Goal: Task Accomplishment & Management: Use online tool/utility

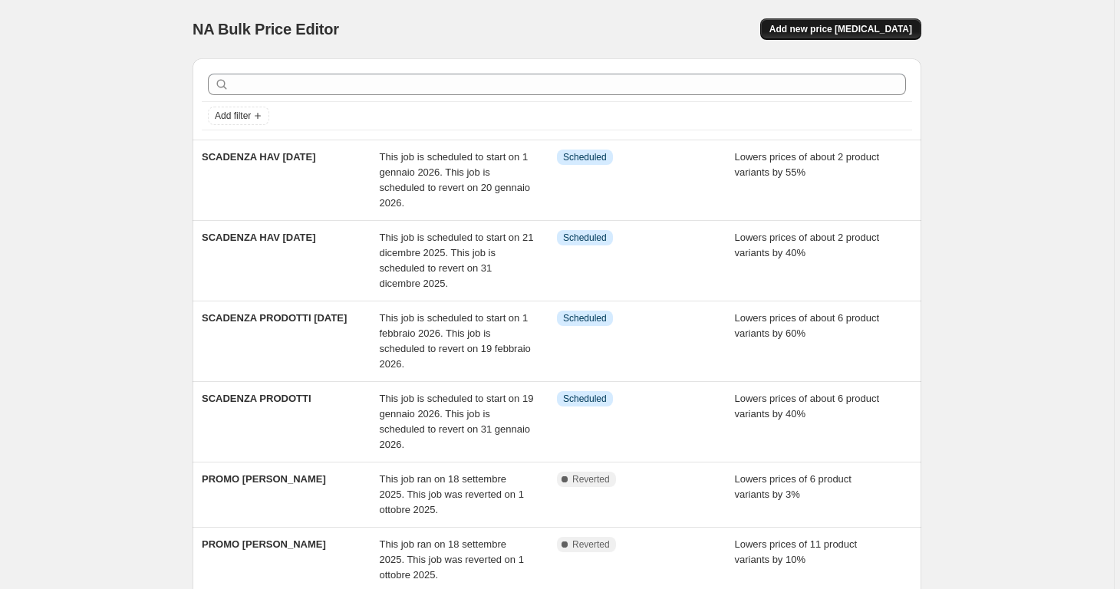
click at [893, 28] on span "Add new price [MEDICAL_DATA]" at bounding box center [840, 29] width 143 height 12
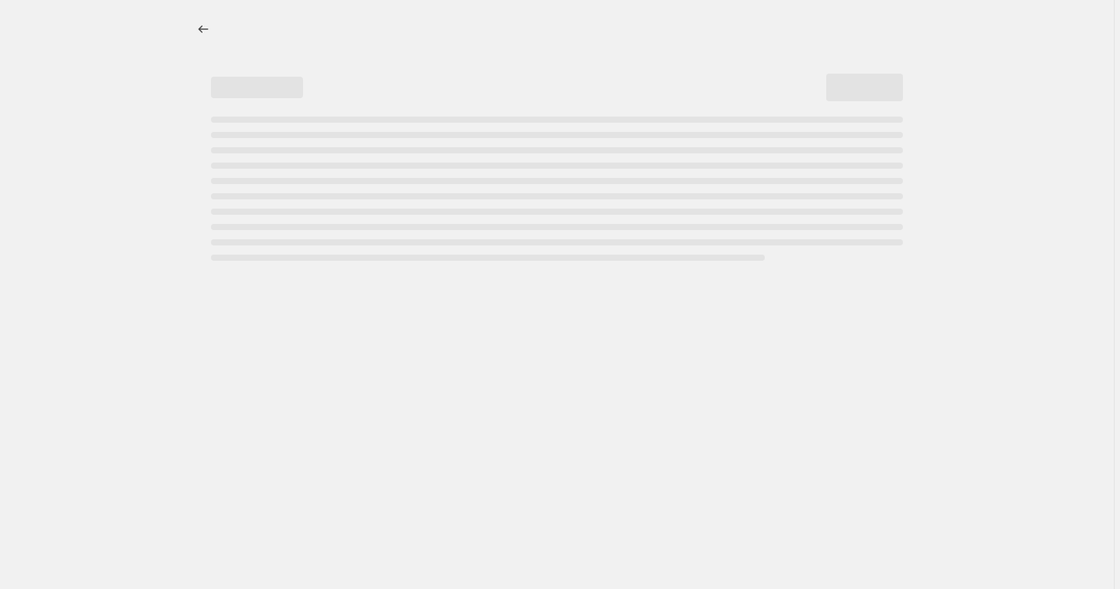
select select "percentage"
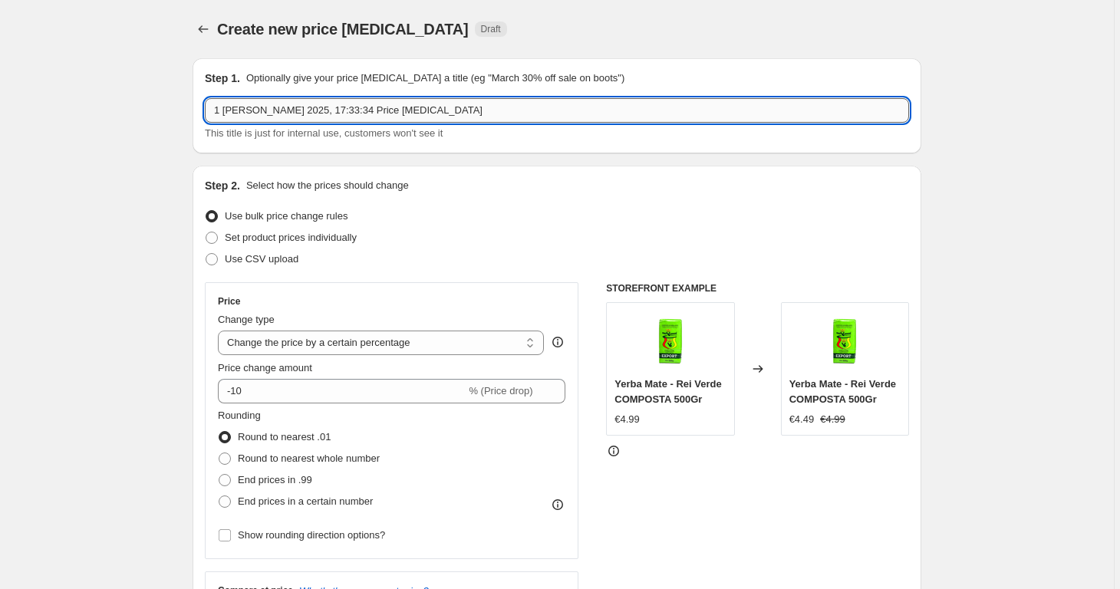
click at [679, 111] on input "1 [PERSON_NAME] 2025, 17:33:34 Price [MEDICAL_DATA]" at bounding box center [557, 110] width 704 height 25
type input "PROMO [PERSON_NAME]"
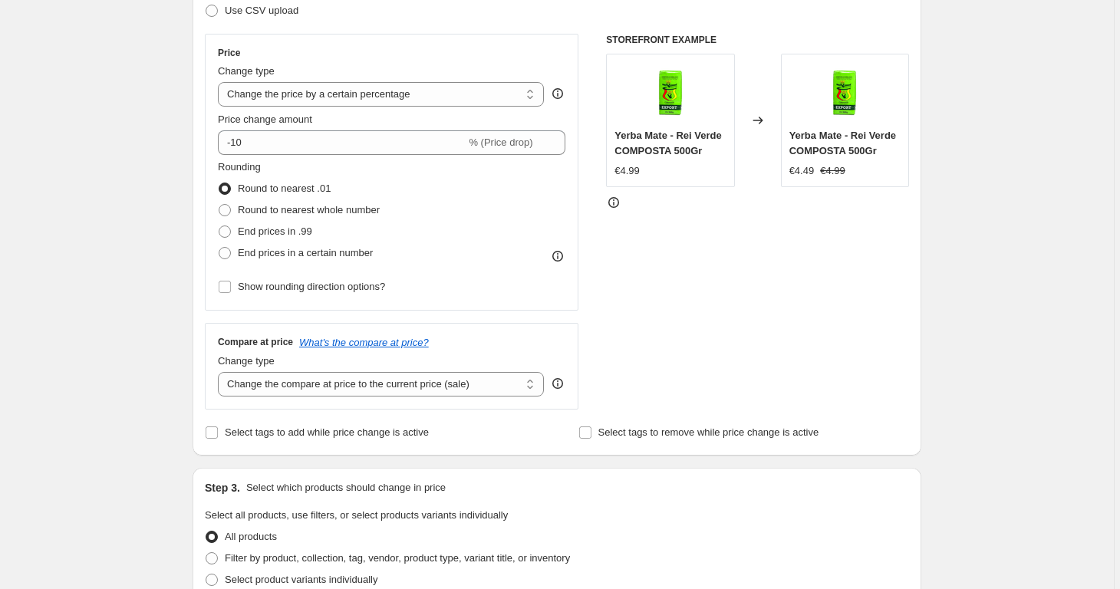
scroll to position [212, 0]
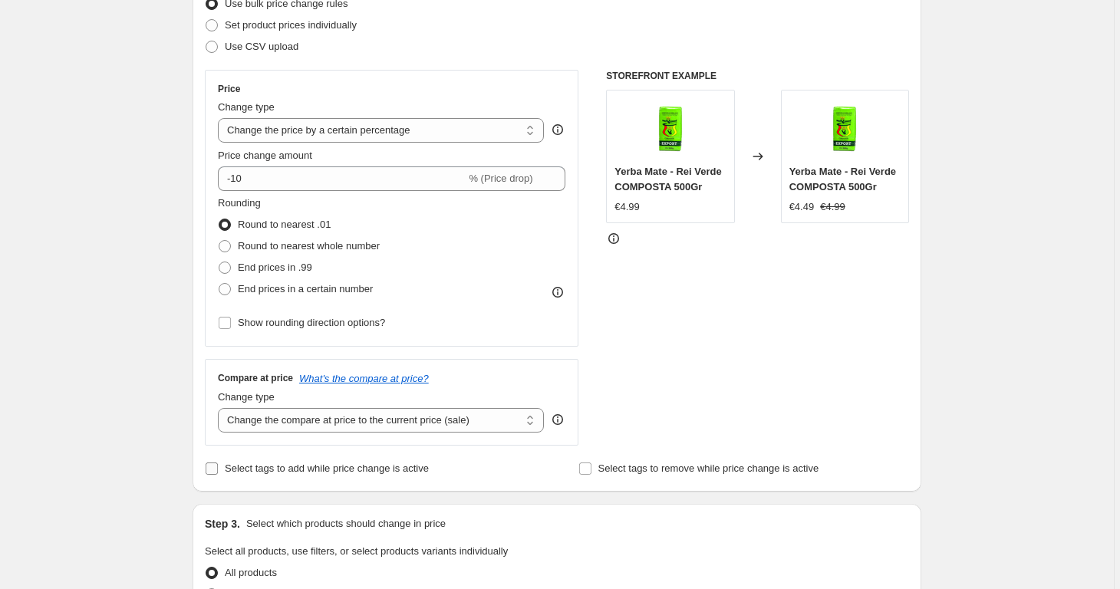
click at [406, 469] on span "Select tags to add while price change is active" at bounding box center [327, 468] width 204 height 12
click at [218, 469] on input "Select tags to add while price change is active" at bounding box center [212, 468] width 12 height 12
checkbox input "true"
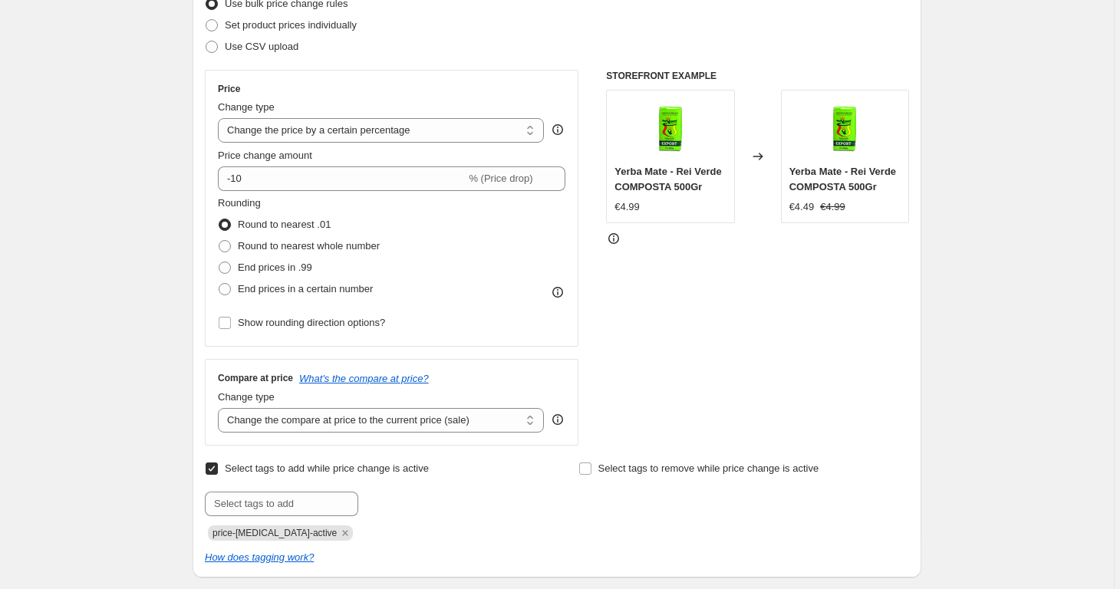
scroll to position [354, 0]
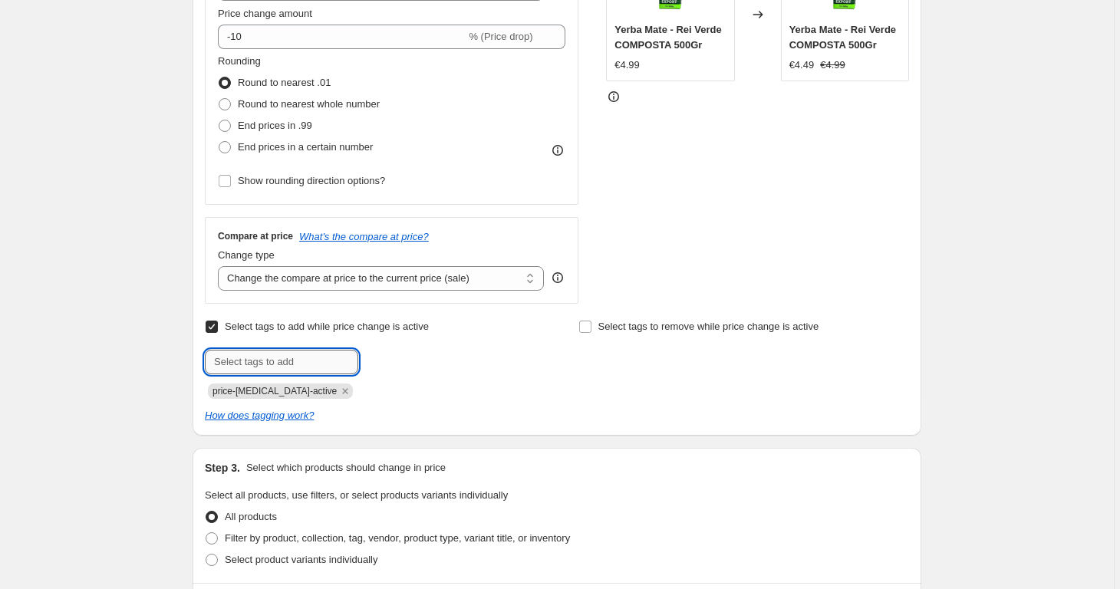
click at [331, 364] on input "text" at bounding box center [281, 362] width 153 height 25
type input "PROMO [PERSON_NAME]"
click at [397, 357] on span "PROMO [PERSON_NAME]" at bounding box center [449, 360] width 114 height 11
click at [321, 357] on input "text" at bounding box center [281, 362] width 153 height 25
type input "PROMOLAMPO"
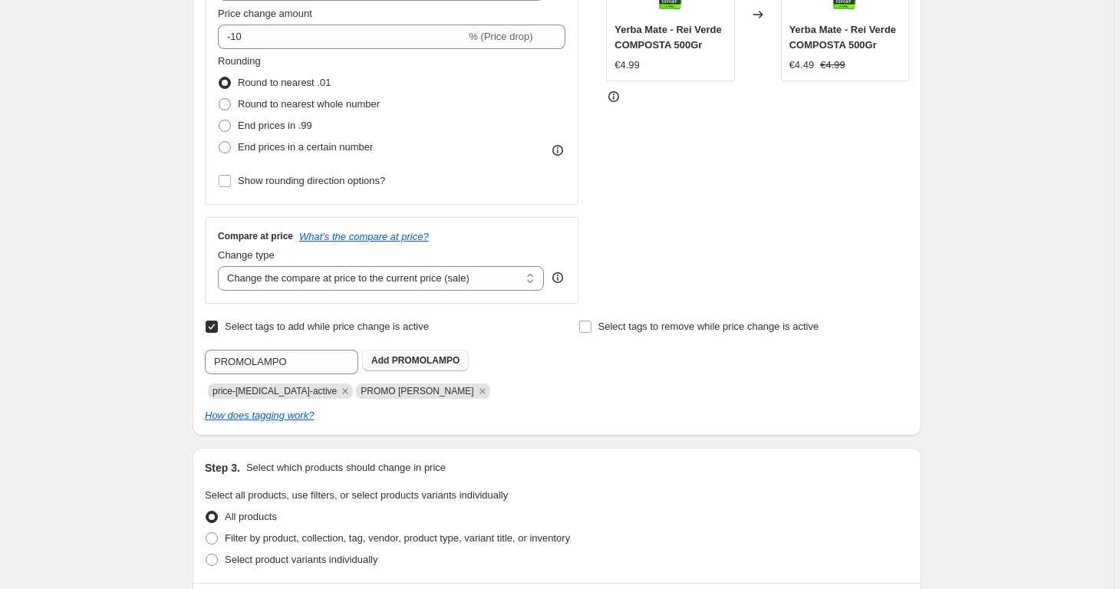
click at [415, 362] on span "PROMOLAMPO" at bounding box center [426, 360] width 68 height 11
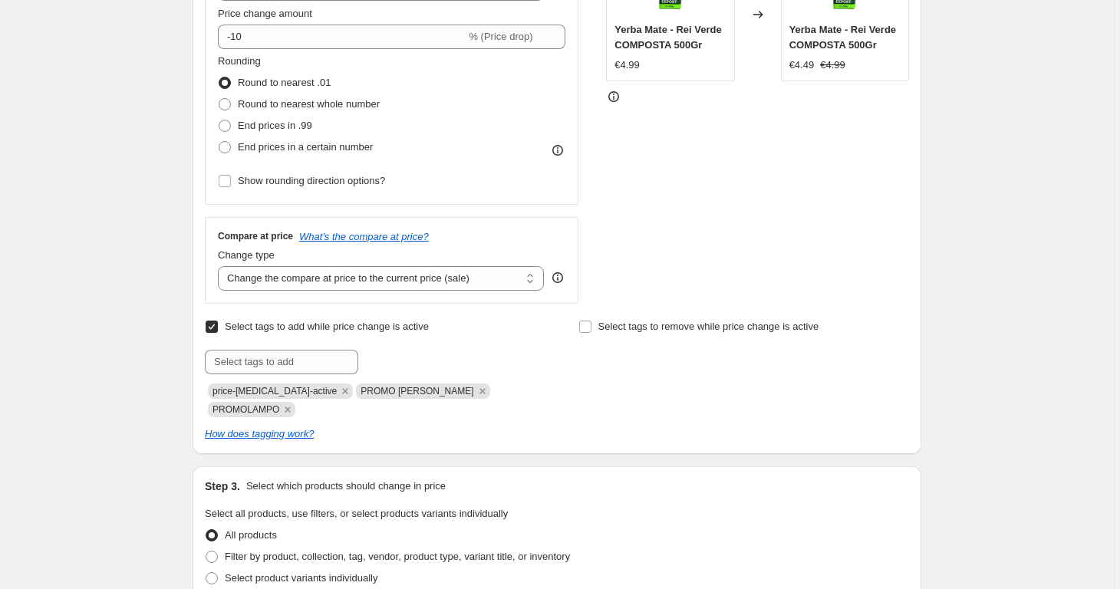
click at [625, 441] on div "Step 1. Optionally give your price [MEDICAL_DATA] a title (eg "March 30% off sa…" at bounding box center [550, 443] width 741 height 1502
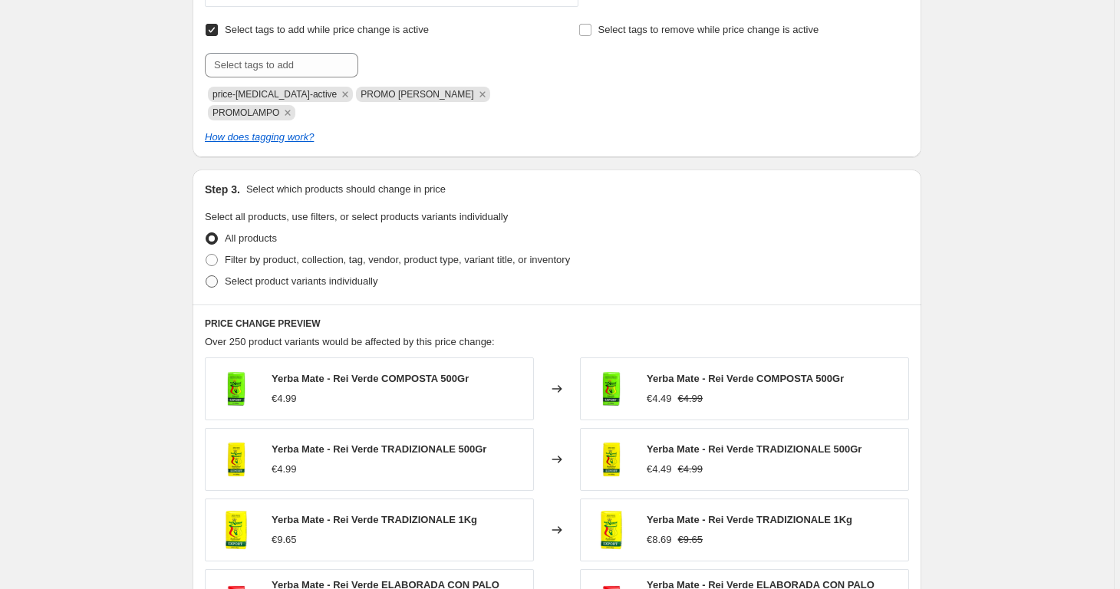
click at [377, 275] on span "Select product variants individually" at bounding box center [301, 281] width 153 height 12
click at [206, 275] on input "Select product variants individually" at bounding box center [206, 275] width 1 height 1
radio input "true"
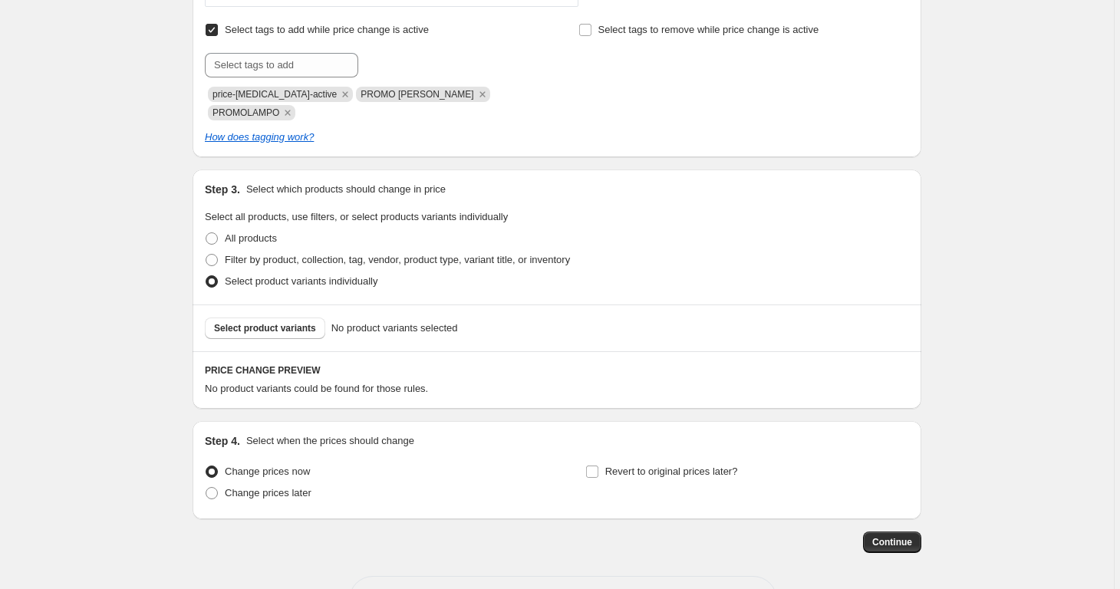
scroll to position [688, 0]
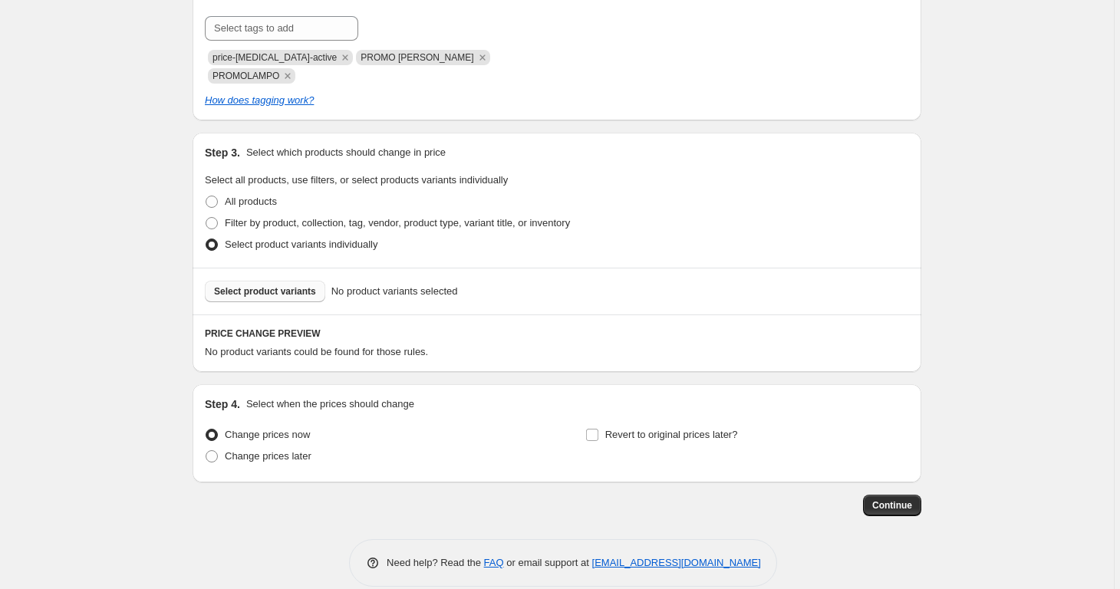
click at [313, 285] on span "Select product variants" at bounding box center [265, 291] width 102 height 12
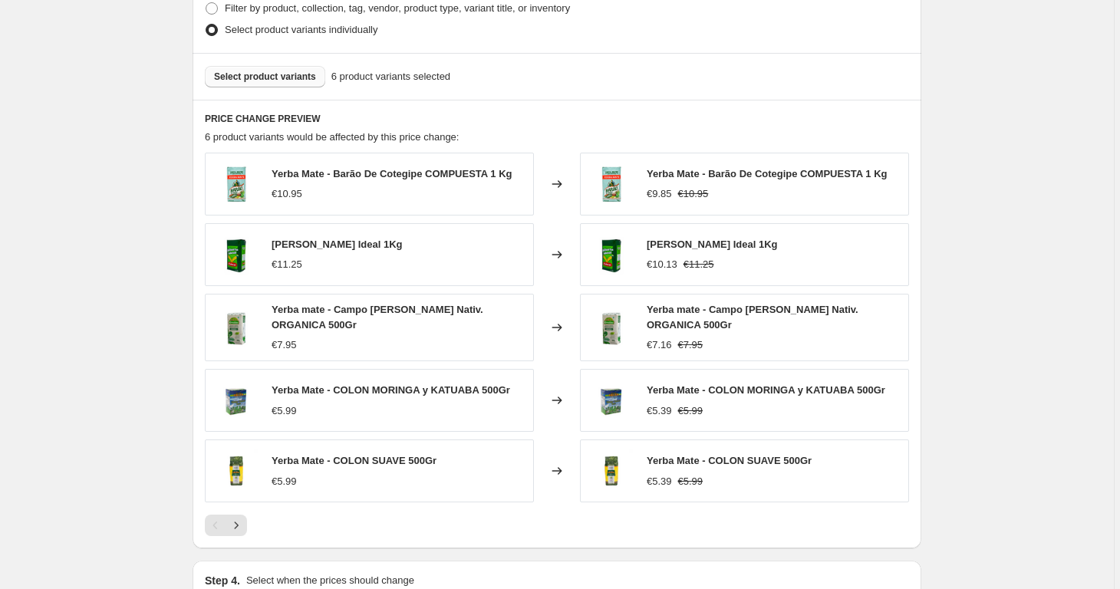
scroll to position [1077, 0]
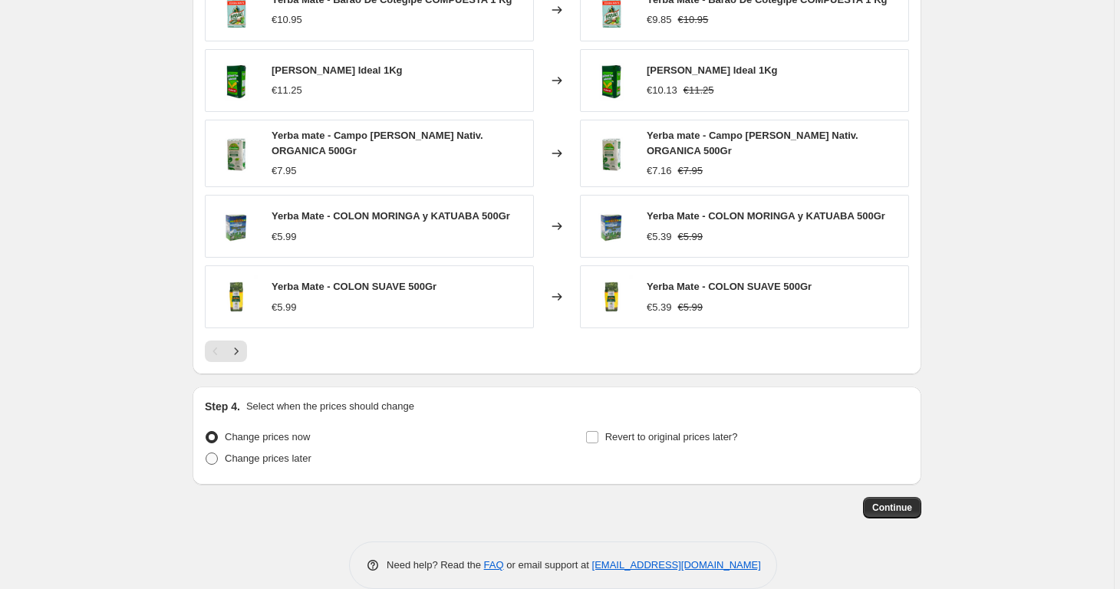
click at [281, 448] on label "Change prices later" at bounding box center [258, 458] width 107 height 21
click at [206, 452] on input "Change prices later" at bounding box center [206, 452] width 1 height 1
radio input "true"
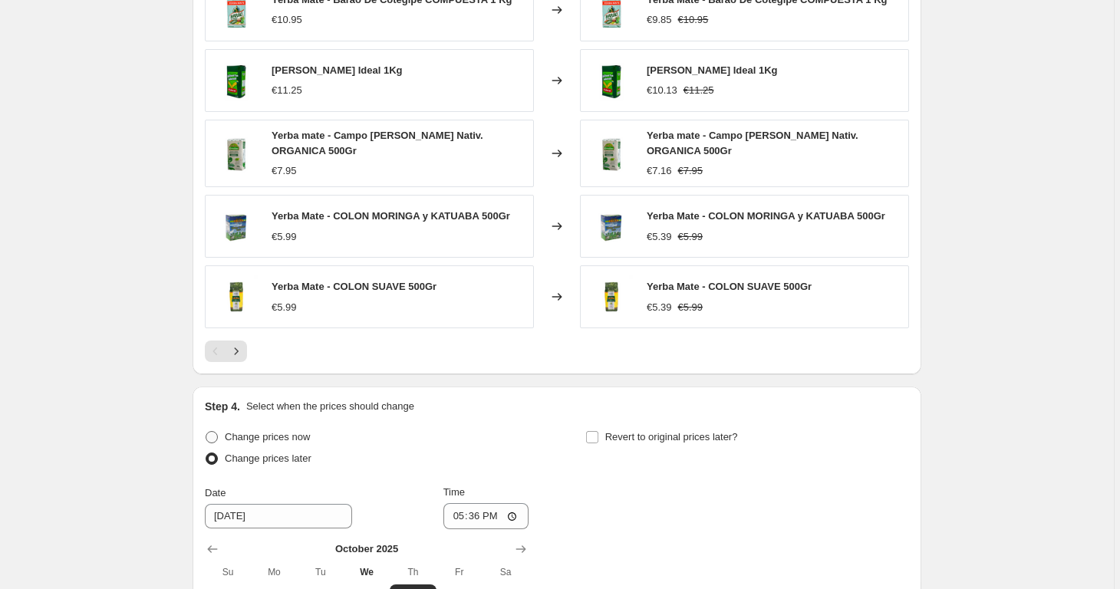
click at [252, 431] on span "Change prices now" at bounding box center [267, 437] width 85 height 12
click at [206, 431] on input "Change prices now" at bounding box center [206, 431] width 1 height 1
radio input "true"
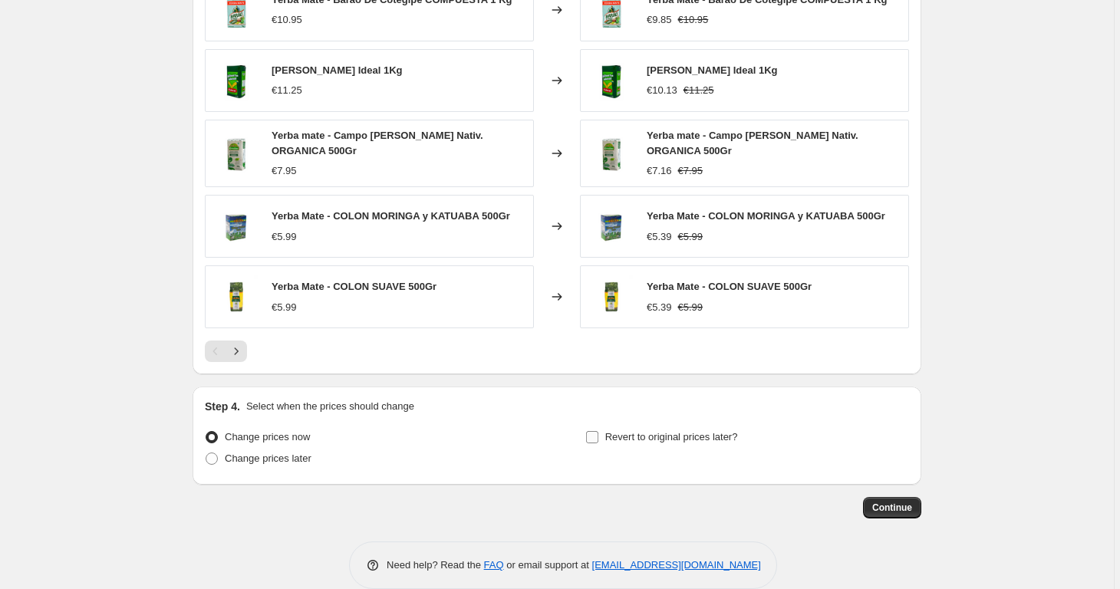
click at [652, 431] on span "Revert to original prices later?" at bounding box center [671, 437] width 133 height 12
click at [598, 431] on input "Revert to original prices later?" at bounding box center [592, 437] width 12 height 12
checkbox input "true"
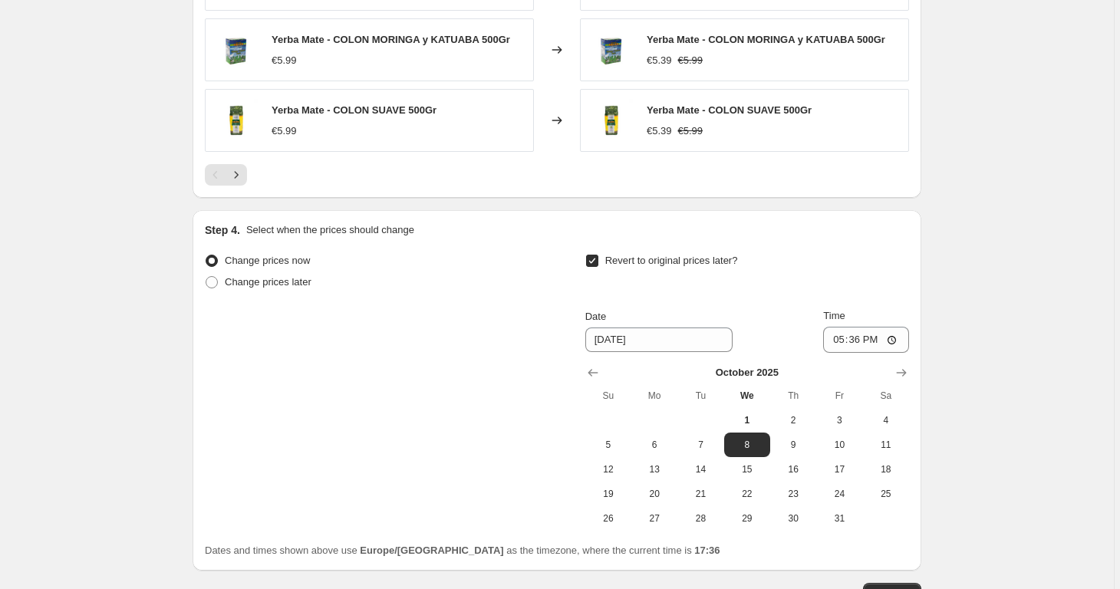
scroll to position [1297, 0]
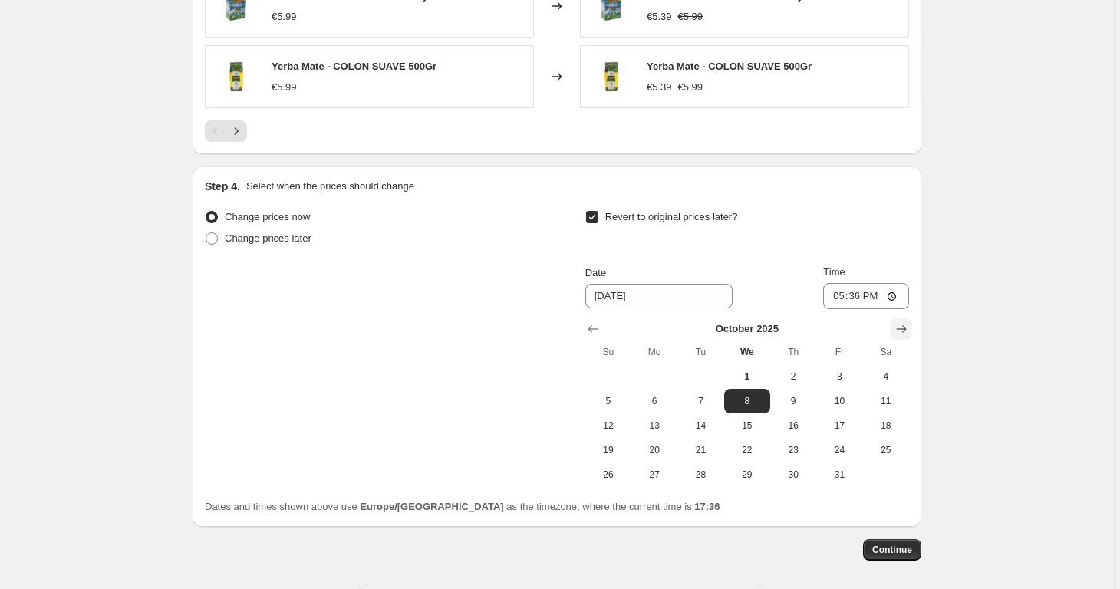
click at [907, 318] on button "Show next month, November 2025" at bounding box center [900, 328] width 21 height 21
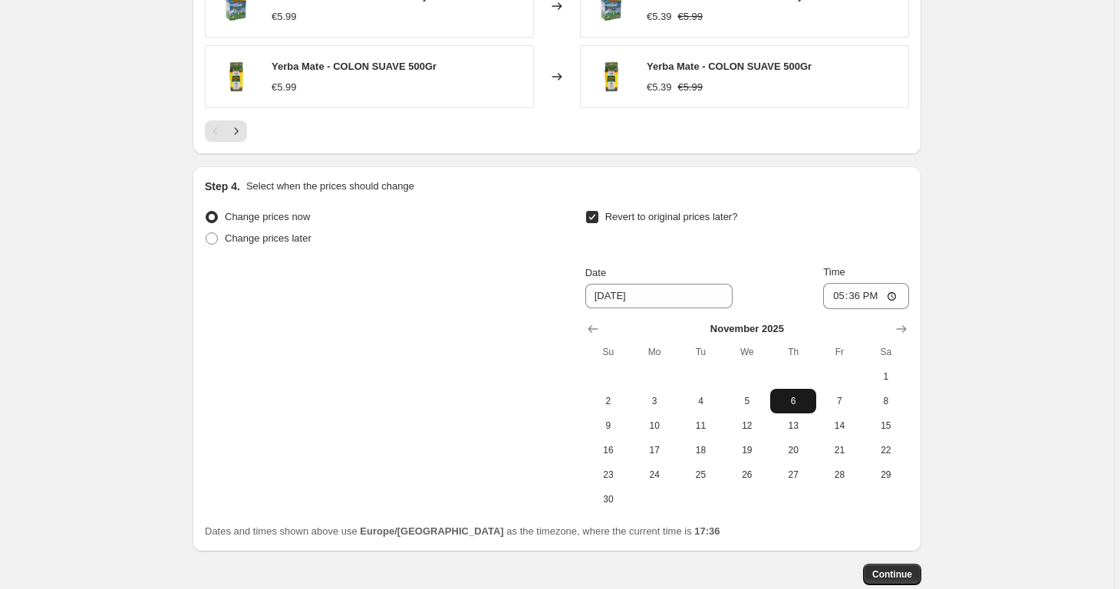
click at [798, 395] on span "6" at bounding box center [793, 401] width 34 height 12
type input "[DATE]"
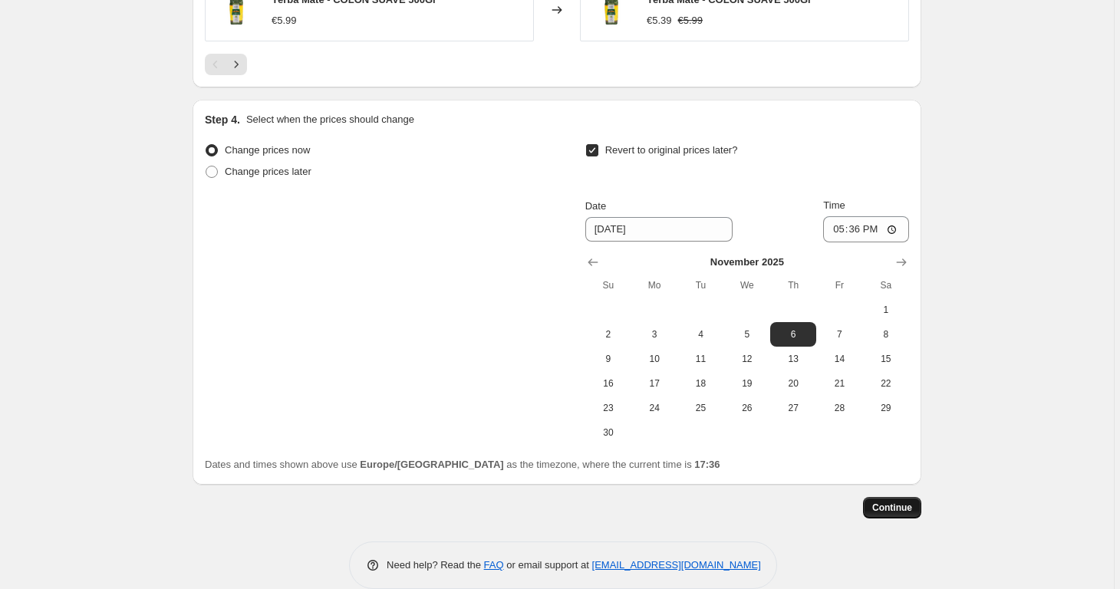
click at [909, 502] on span "Continue" at bounding box center [892, 508] width 40 height 12
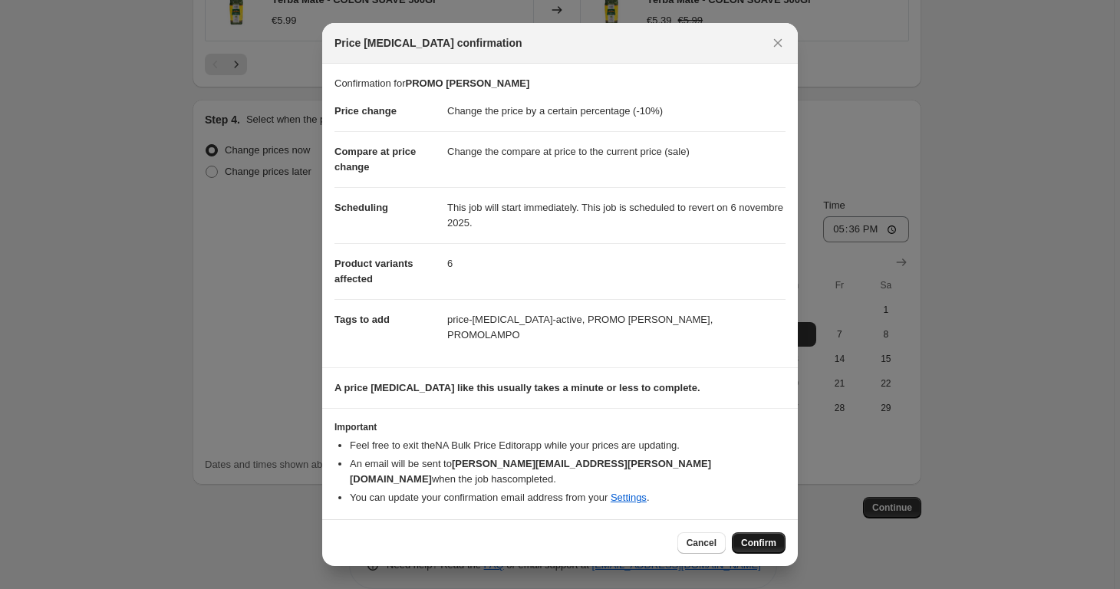
click at [780, 535] on button "Confirm" at bounding box center [759, 542] width 54 height 21
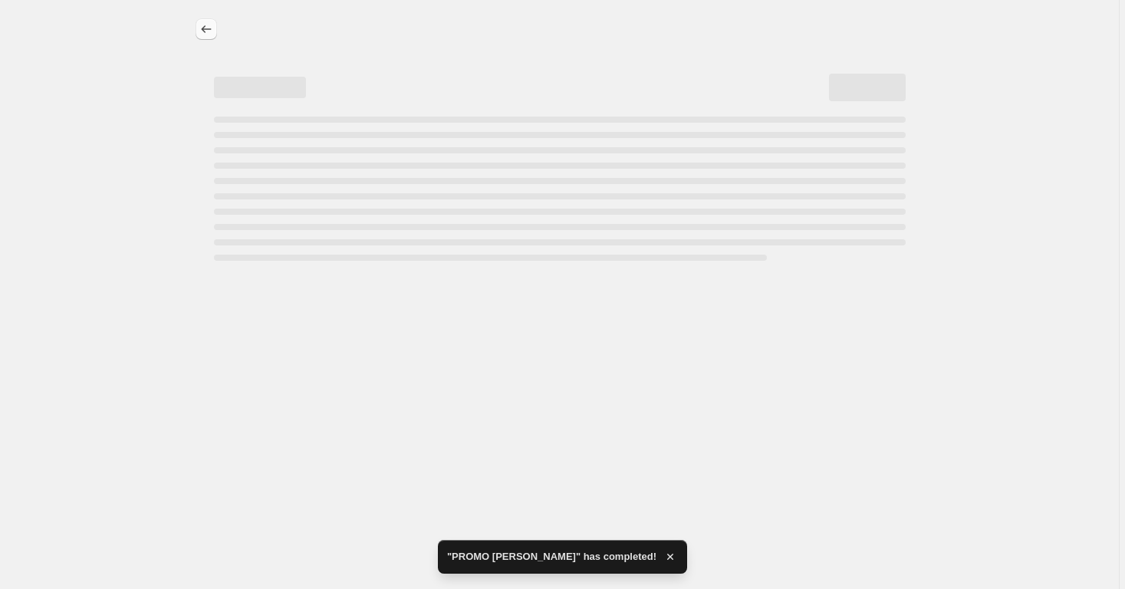
select select "percentage"
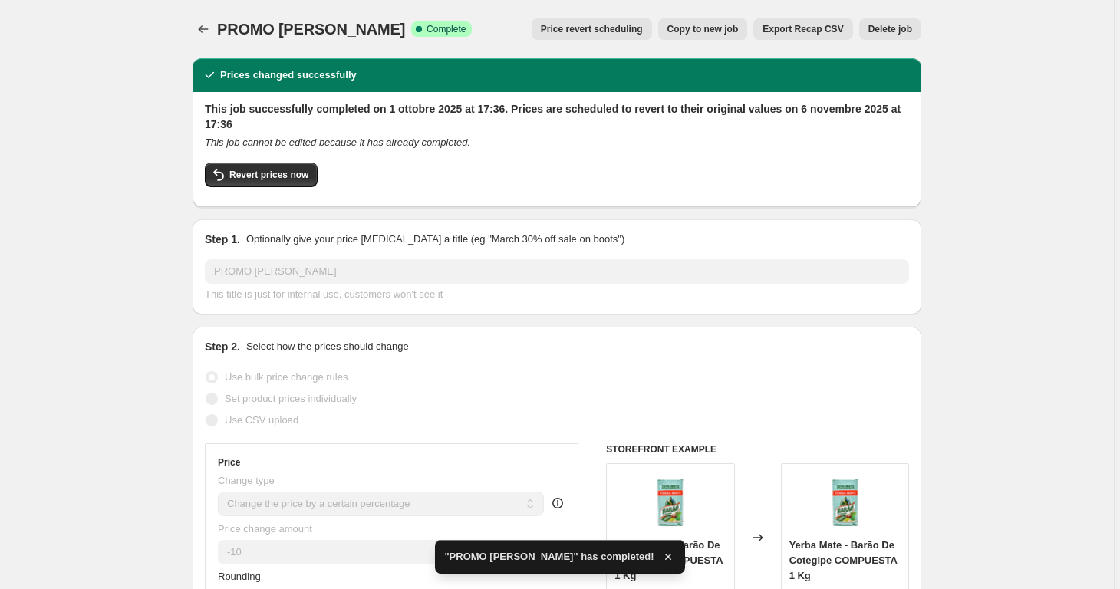
click at [709, 19] on button "Copy to new job" at bounding box center [703, 28] width 90 height 21
select select "percentage"
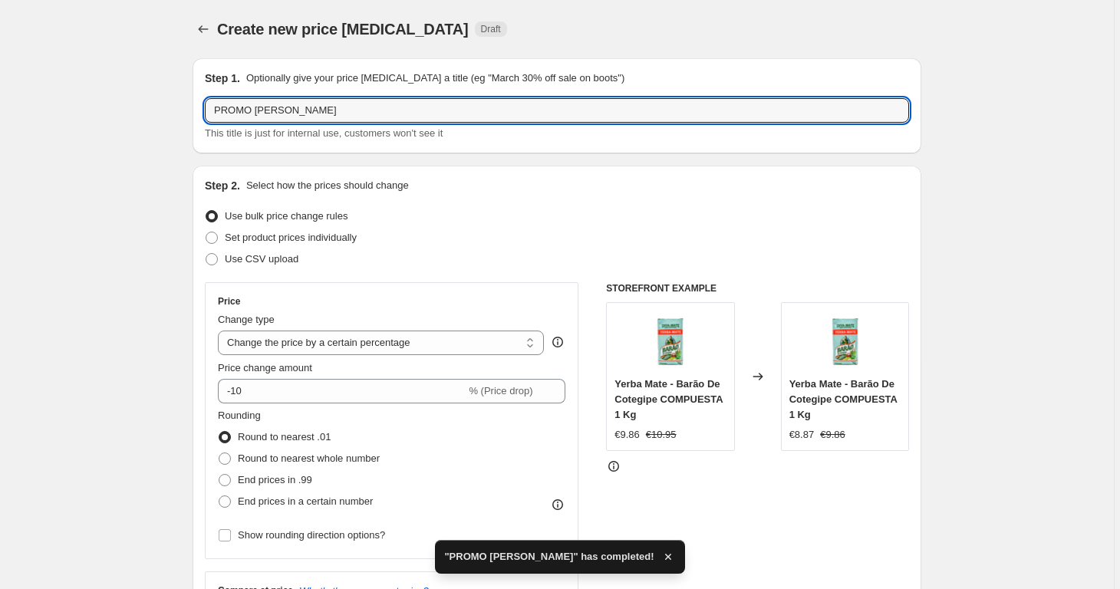
drag, startPoint x: 255, startPoint y: 113, endPoint x: 191, endPoint y: 113, distance: 63.7
type input "PROMO [PERSON_NAME]"
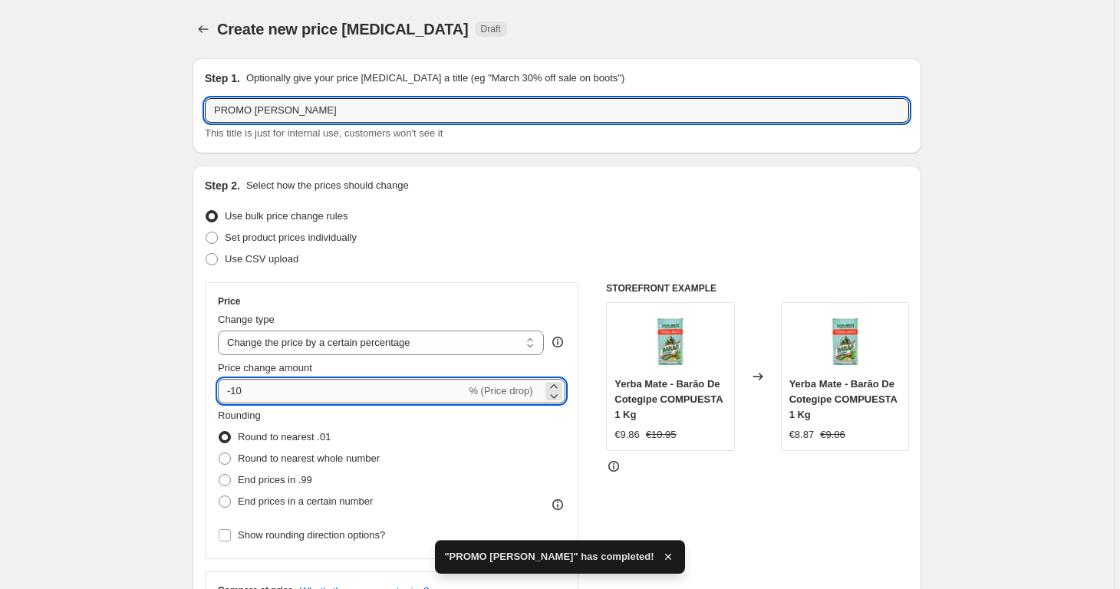
click at [417, 390] on input "-10" at bounding box center [342, 391] width 248 height 25
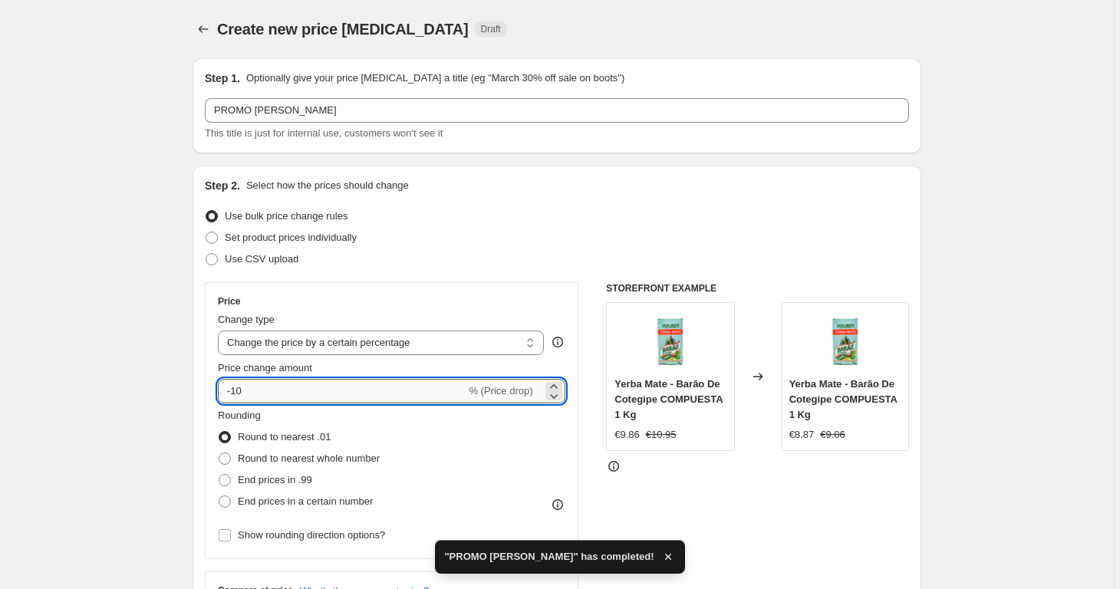
type input "-1"
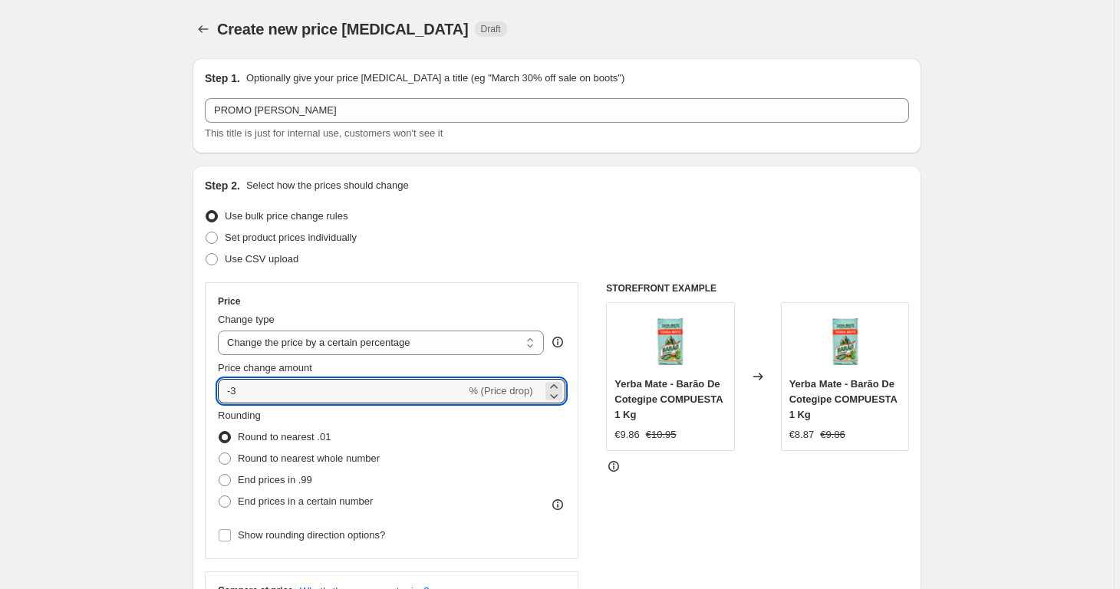
type input "-3"
click at [591, 318] on div "Price Change type Change the price to a certain amount Change the price by a ce…" at bounding box center [557, 470] width 704 height 376
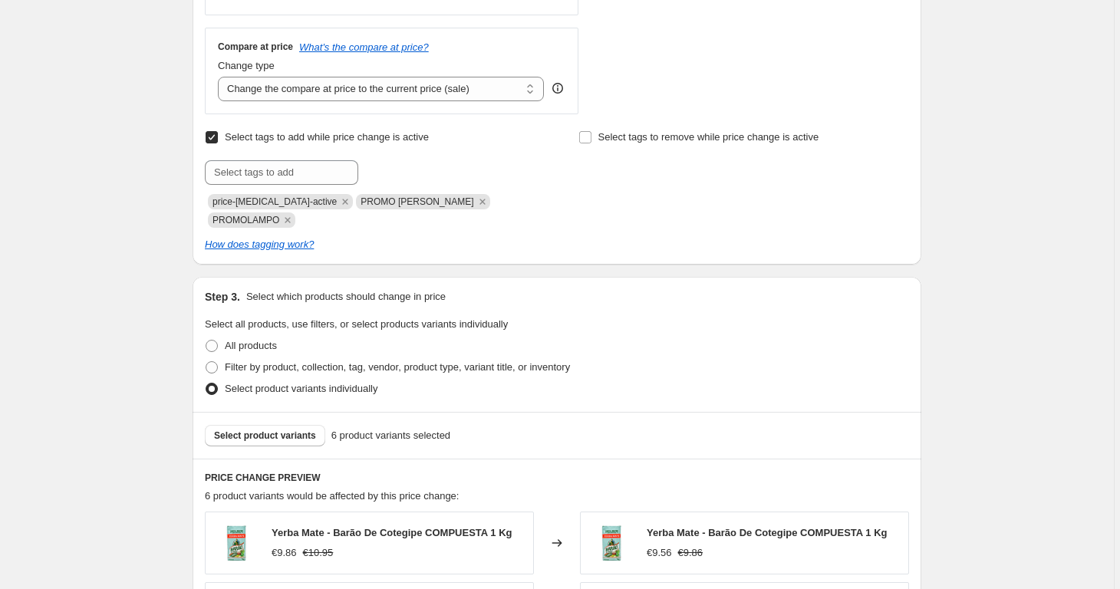
scroll to position [738, 0]
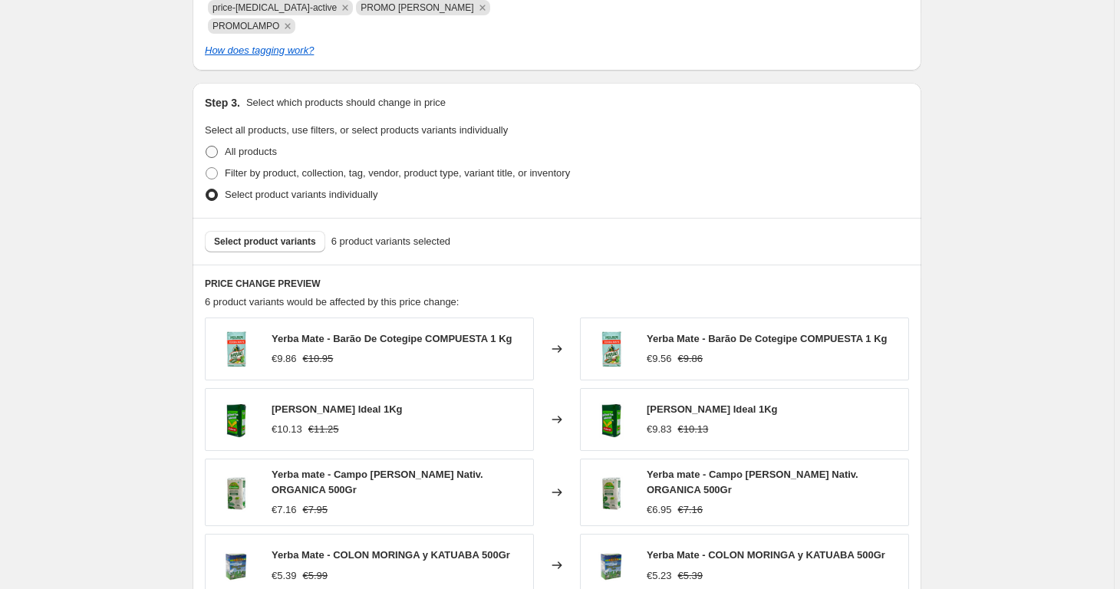
click at [260, 146] on span "All products" at bounding box center [251, 152] width 52 height 12
click at [206, 146] on input "All products" at bounding box center [206, 146] width 1 height 1
radio input "true"
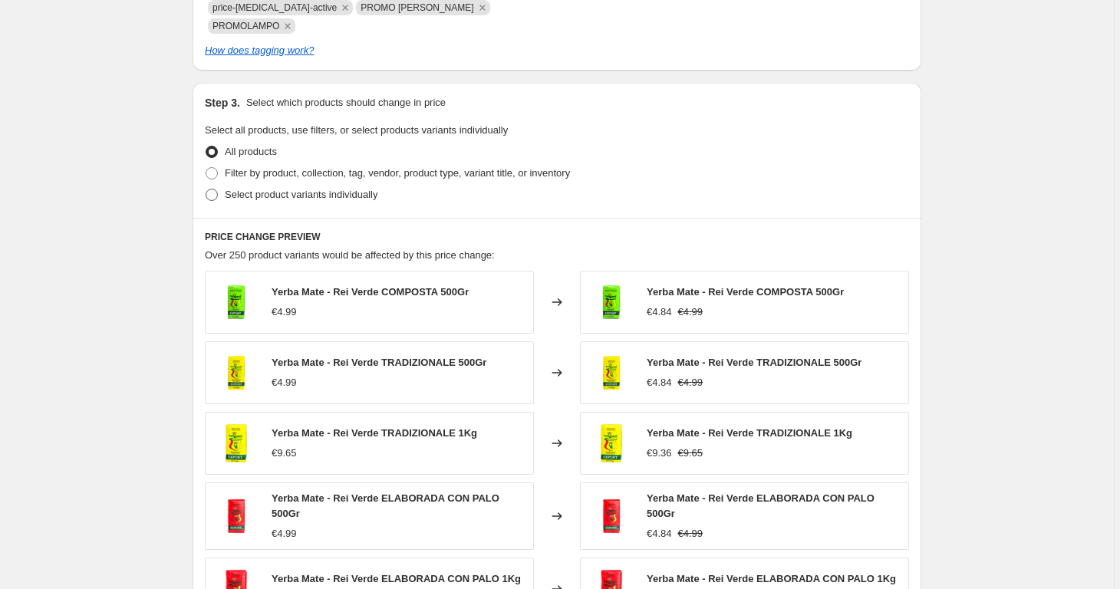
click at [258, 189] on span "Select product variants individually" at bounding box center [301, 195] width 153 height 12
click at [206, 189] on input "Select product variants individually" at bounding box center [206, 189] width 1 height 1
radio input "true"
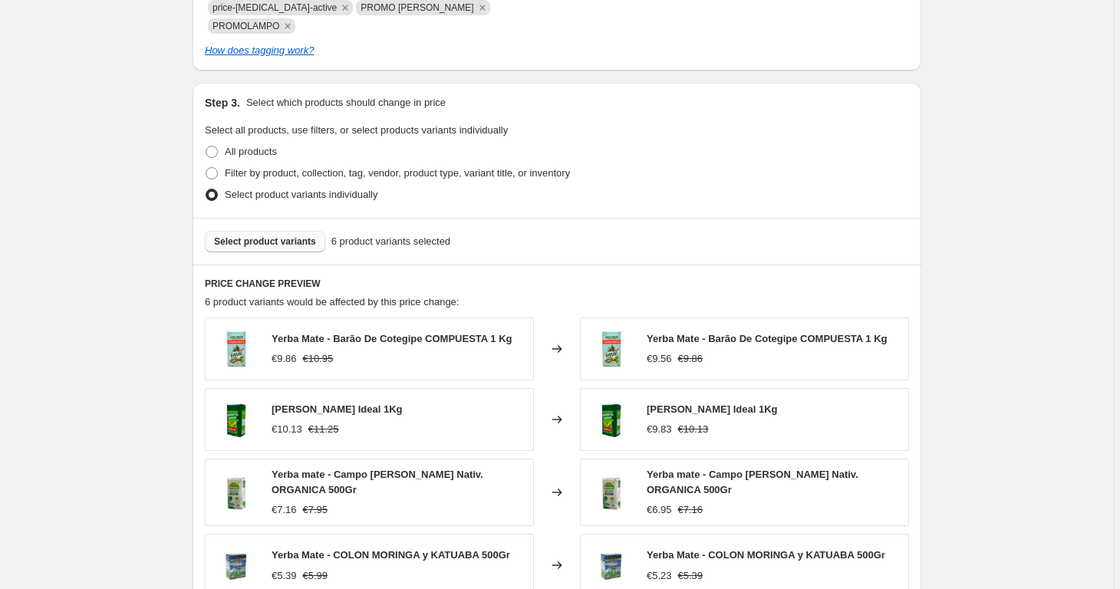
click at [266, 235] on span "Select product variants" at bounding box center [265, 241] width 102 height 12
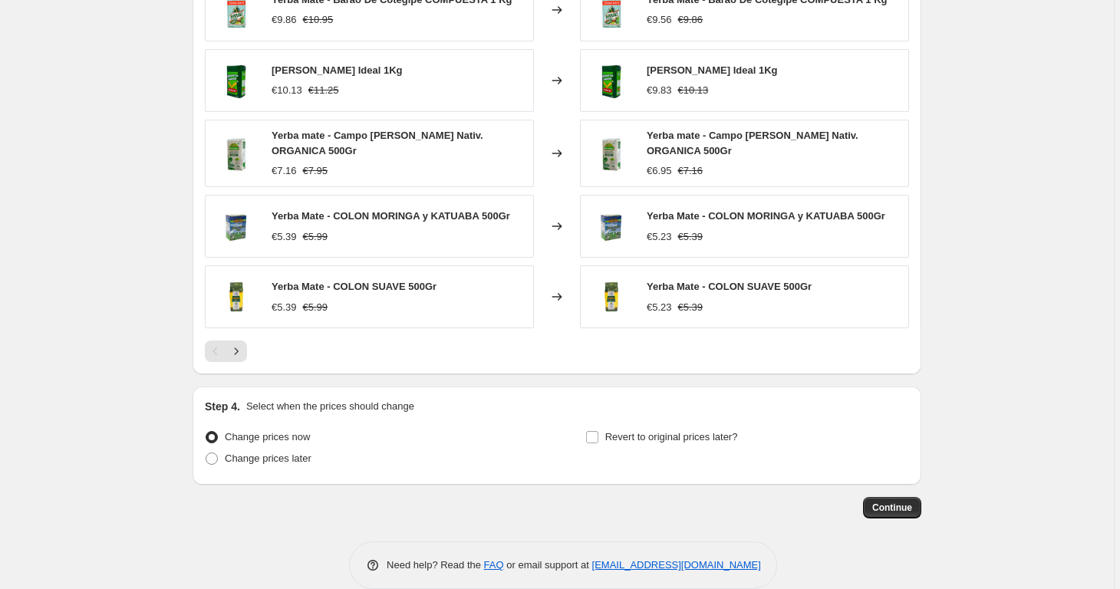
scroll to position [0, 0]
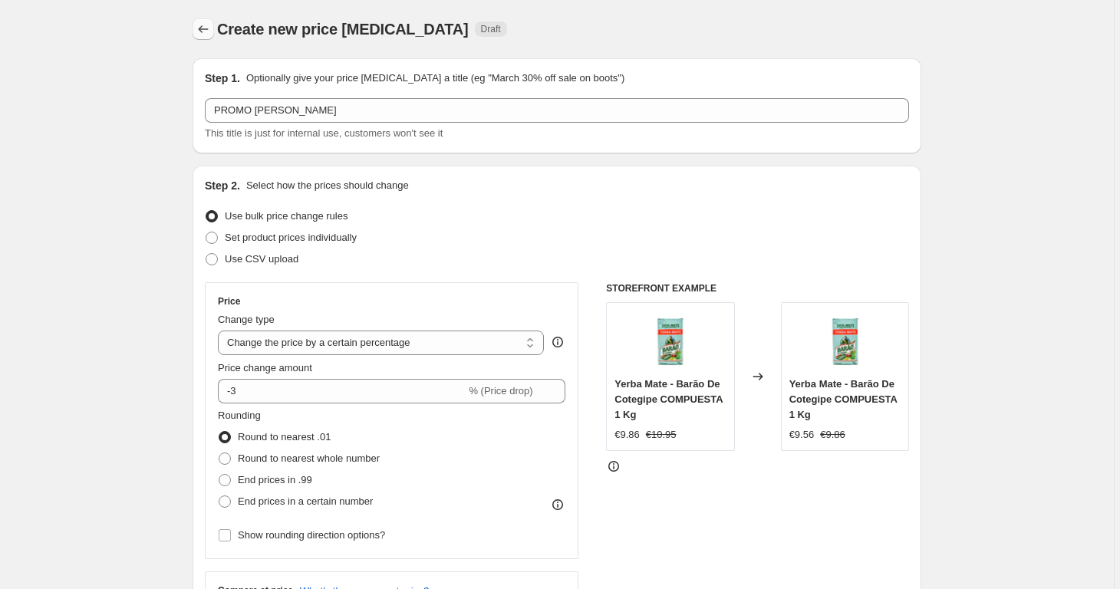
click at [209, 26] on icon "Price change jobs" at bounding box center [203, 28] width 15 height 15
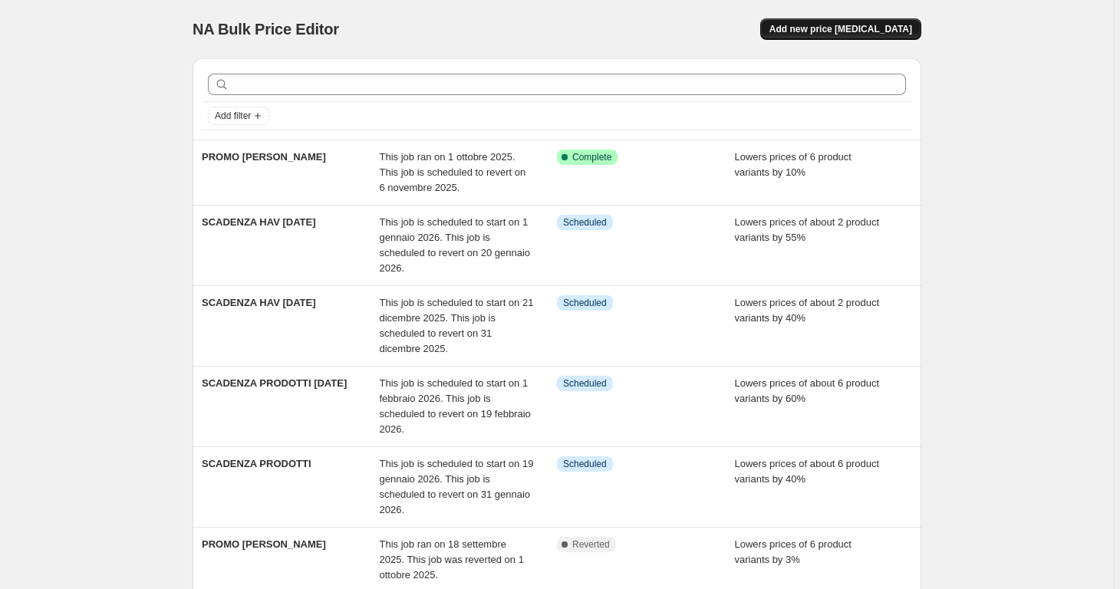
click at [910, 37] on button "Add new price [MEDICAL_DATA]" at bounding box center [840, 28] width 161 height 21
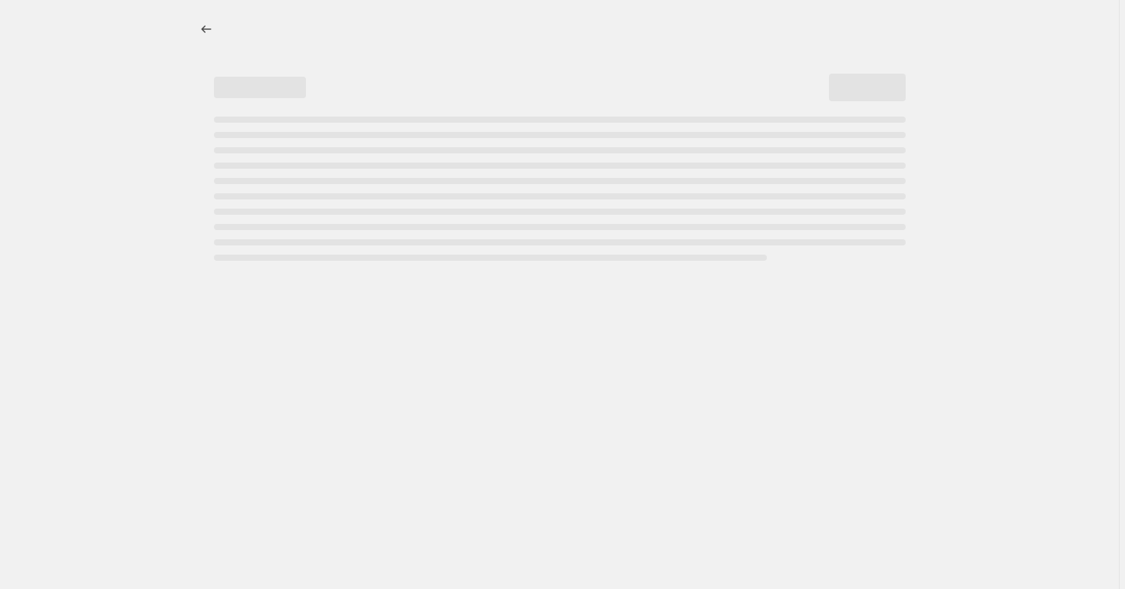
select select "percentage"
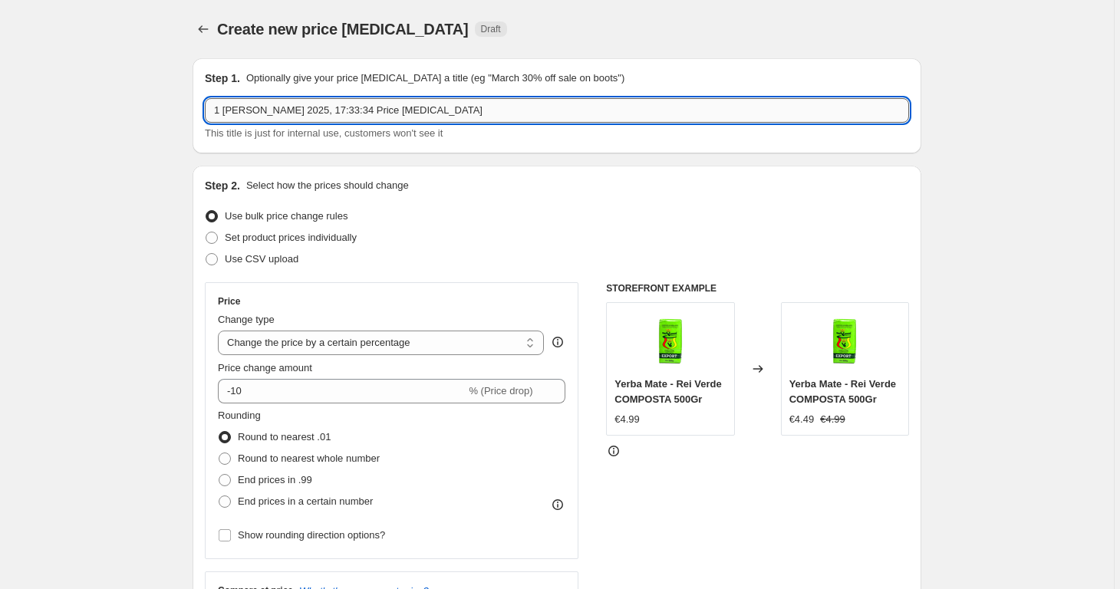
click at [485, 109] on input "1 [PERSON_NAME] 2025, 17:33:34 Price [MEDICAL_DATA]" at bounding box center [557, 110] width 704 height 25
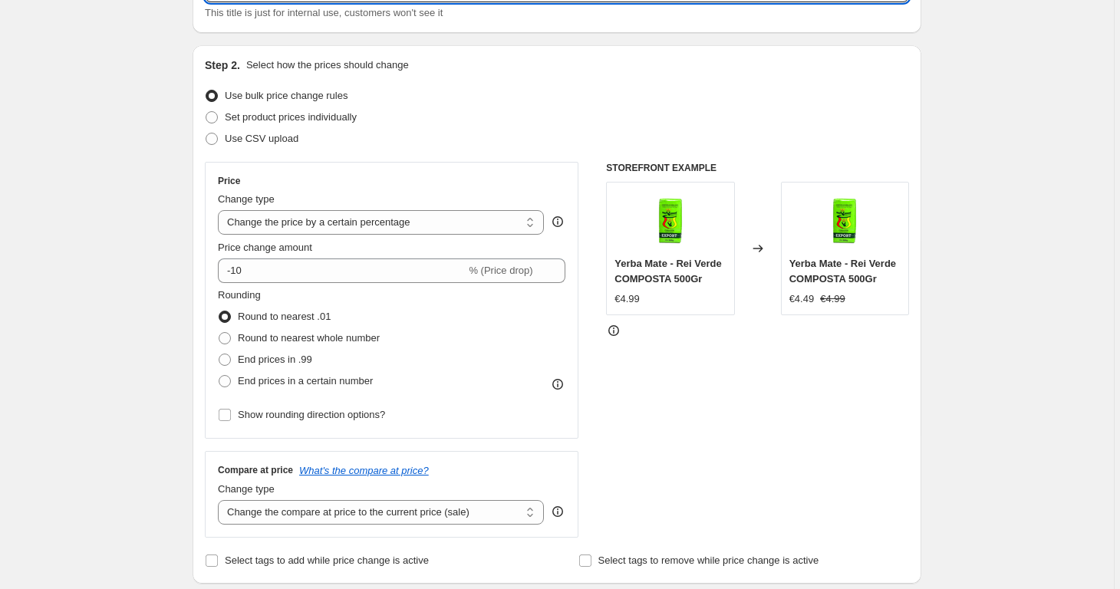
type input "PROMOLAMPO"
click at [583, 331] on div "Price Change type Change the price to a certain amount Change the price by a ce…" at bounding box center [557, 350] width 704 height 376
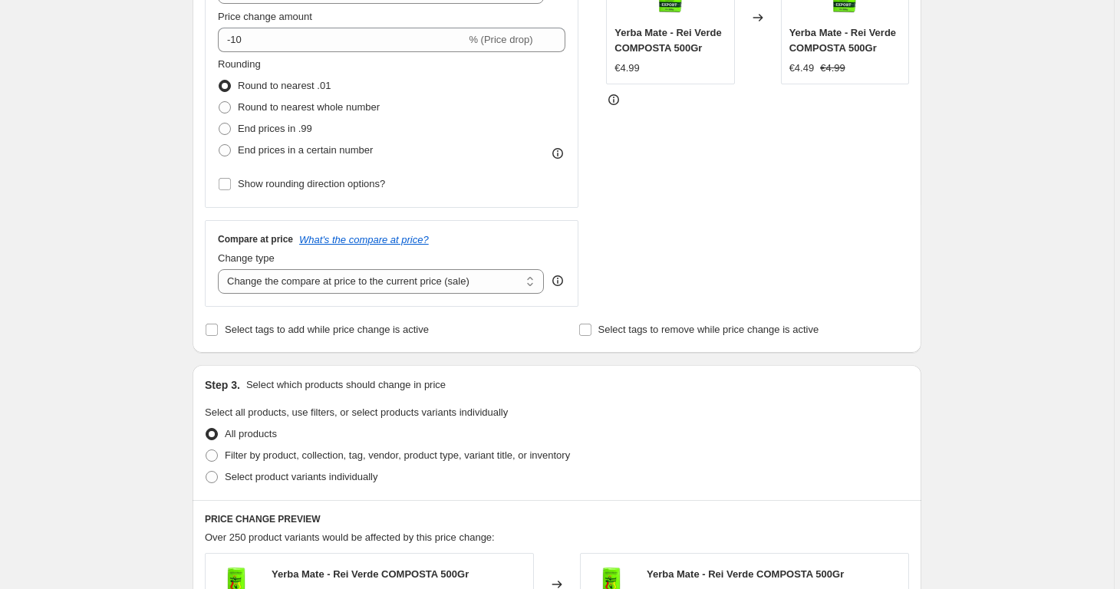
scroll to position [384, 0]
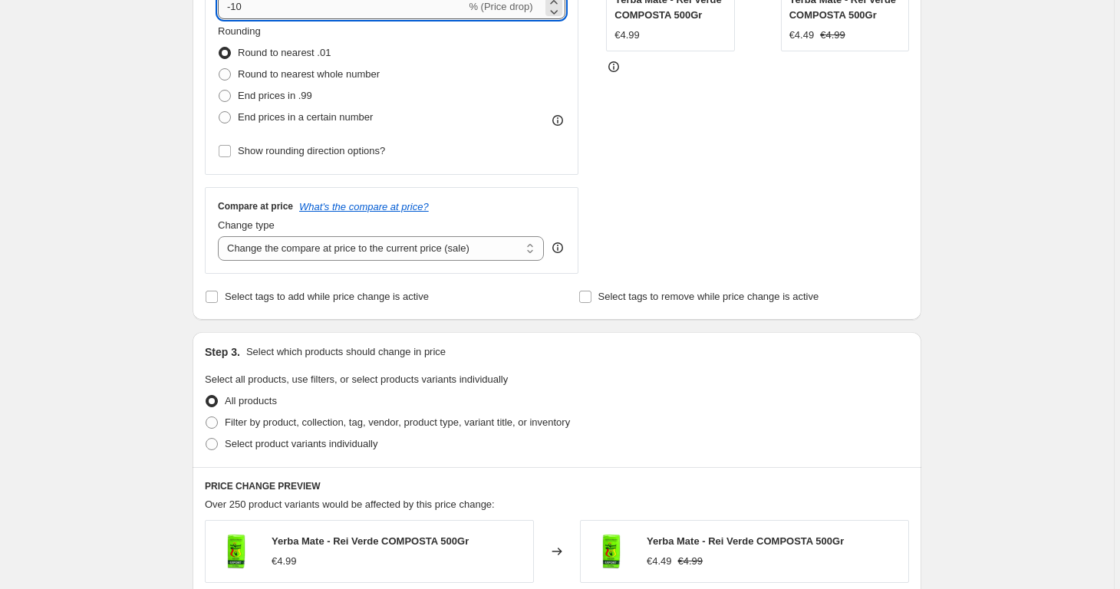
click at [255, 4] on input "-10" at bounding box center [342, 7] width 248 height 25
type input "-1"
type input "-3"
click at [149, 123] on div "Create new price [MEDICAL_DATA]. This page is ready Create new price [MEDICAL_D…" at bounding box center [557, 385] width 1114 height 1538
click at [377, 291] on span "Select tags to add while price change is active" at bounding box center [327, 297] width 204 height 12
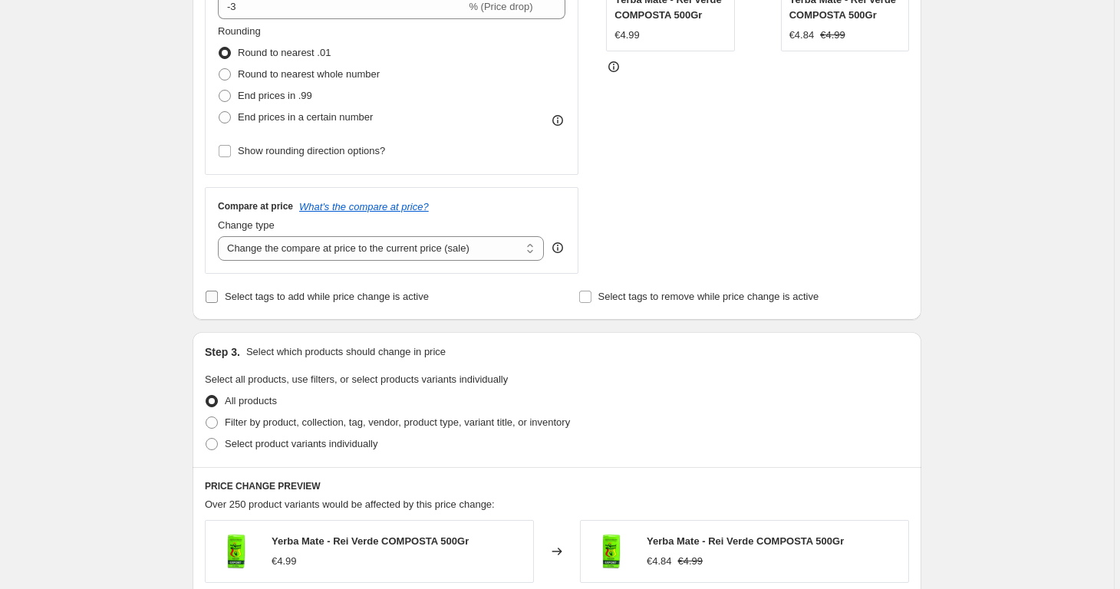
click at [218, 291] on input "Select tags to add while price change is active" at bounding box center [212, 297] width 12 height 12
checkbox input "true"
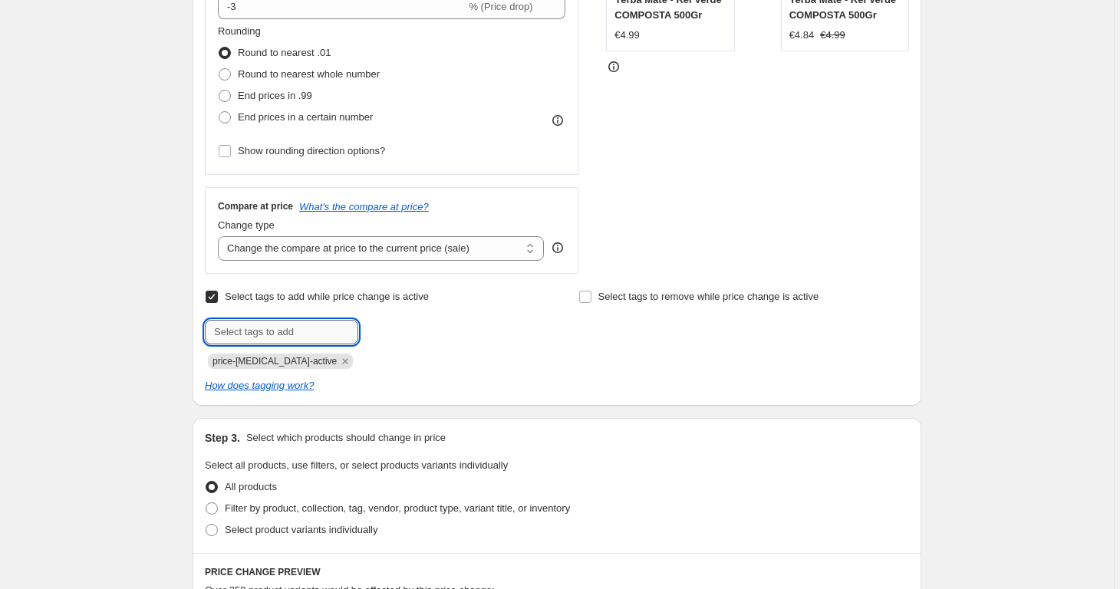
click at [345, 333] on input "text" at bounding box center [281, 332] width 153 height 25
type input "PROMOLAMPO"
click at [459, 330] on span "PROMOLAMPO" at bounding box center [426, 330] width 68 height 11
click at [344, 328] on input "text" at bounding box center [281, 332] width 153 height 25
type input "PROMO [PERSON_NAME]"
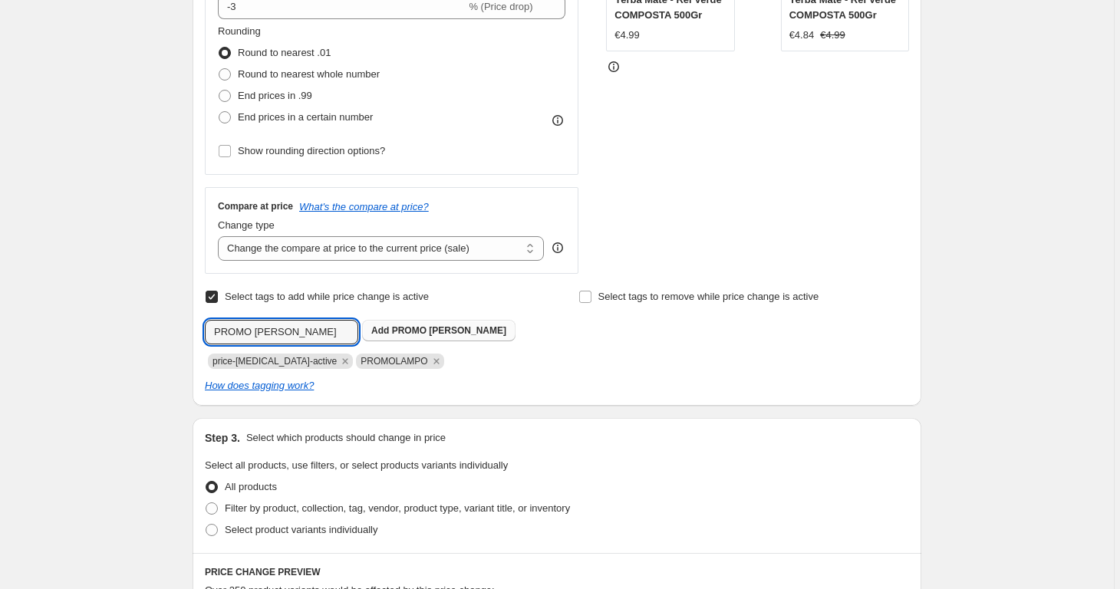
click at [437, 329] on span "PROMO [PERSON_NAME]" at bounding box center [449, 330] width 114 height 11
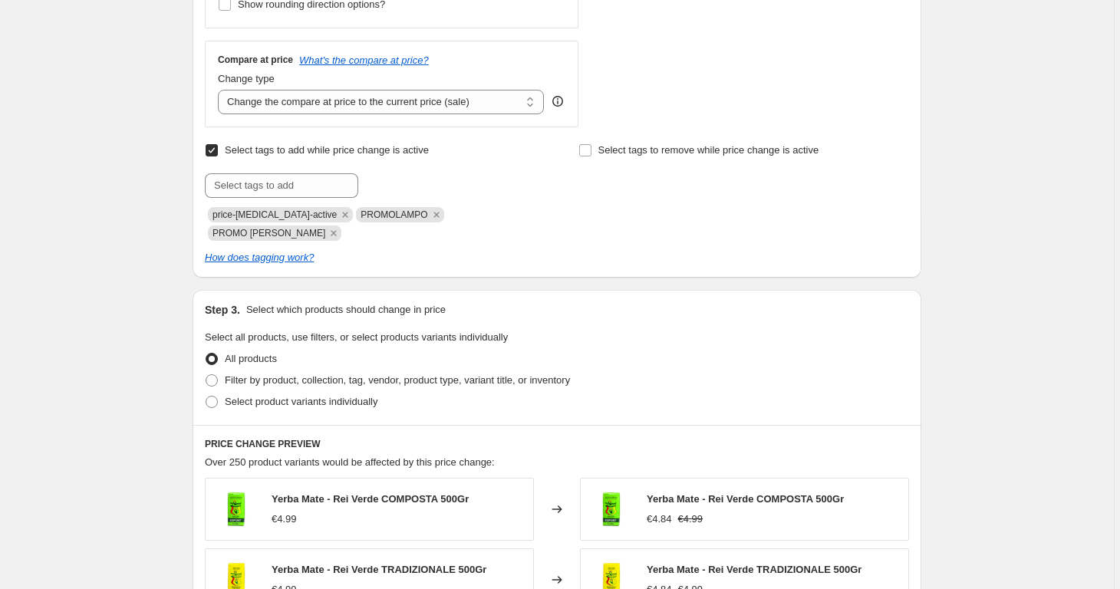
scroll to position [758, 0]
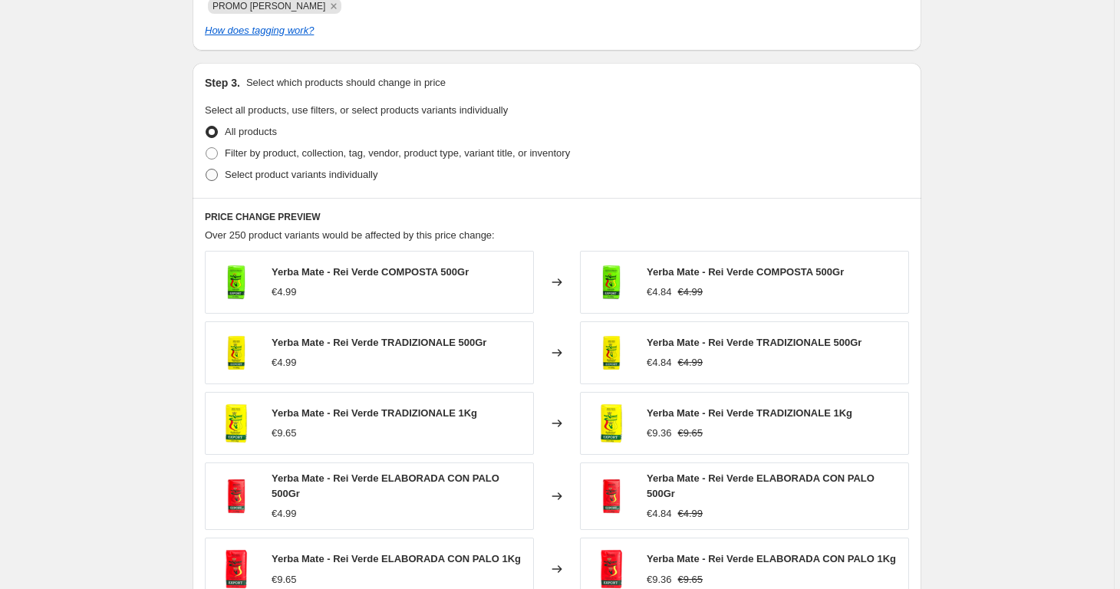
click at [260, 169] on span "Select product variants individually" at bounding box center [301, 175] width 153 height 12
click at [206, 169] on input "Select product variants individually" at bounding box center [206, 169] width 1 height 1
radio input "true"
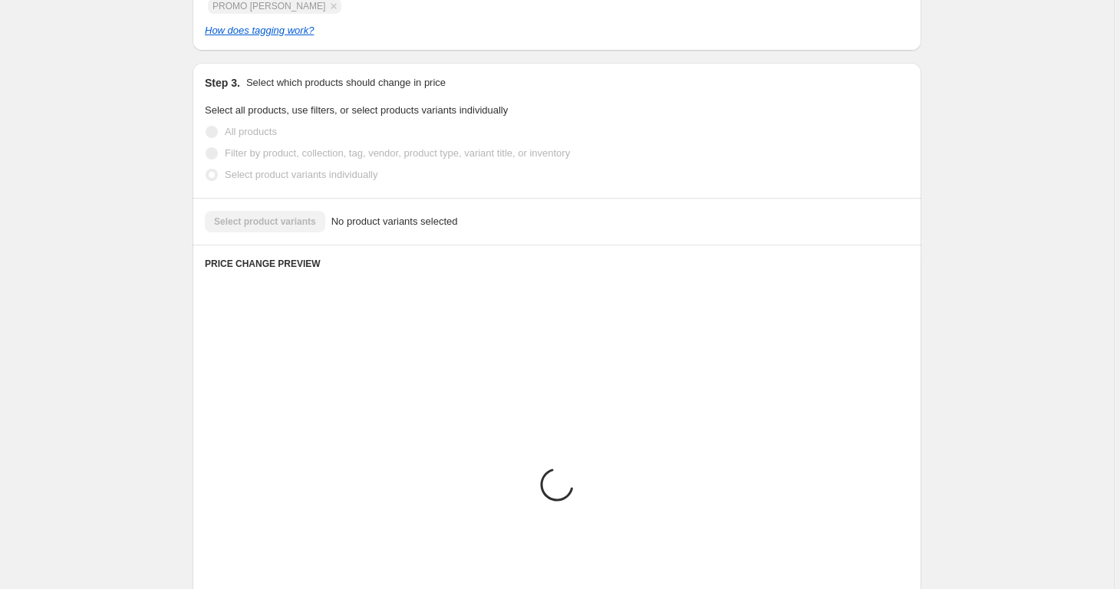
scroll to position [688, 0]
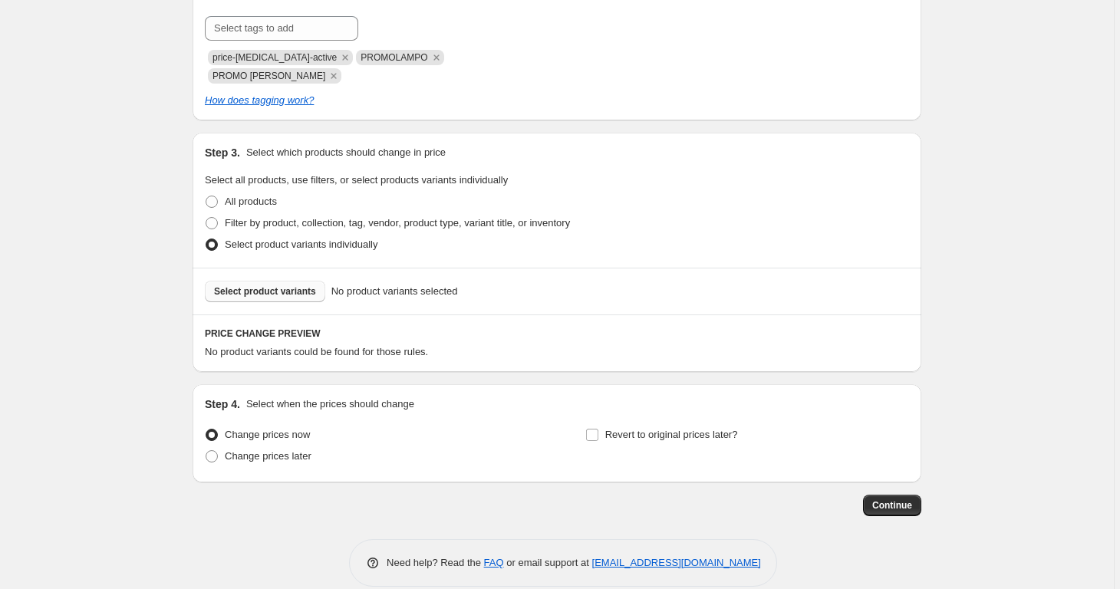
click at [293, 285] on span "Select product variants" at bounding box center [265, 291] width 102 height 12
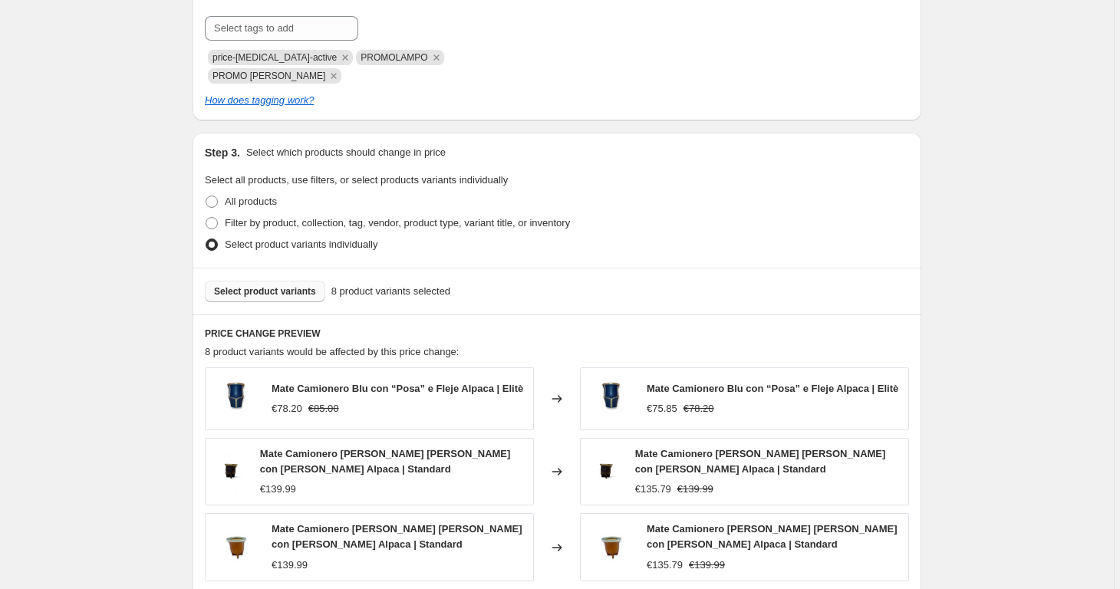
scroll to position [1087, 0]
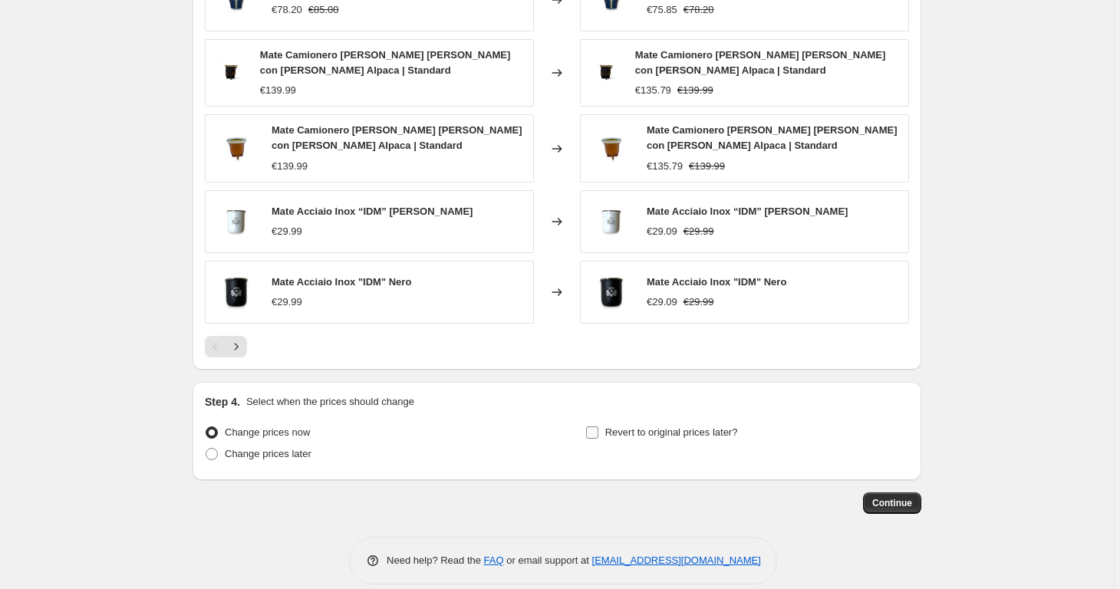
click at [607, 422] on label "Revert to original prices later?" at bounding box center [661, 432] width 153 height 21
click at [598, 426] on input "Revert to original prices later?" at bounding box center [592, 432] width 12 height 12
checkbox input "true"
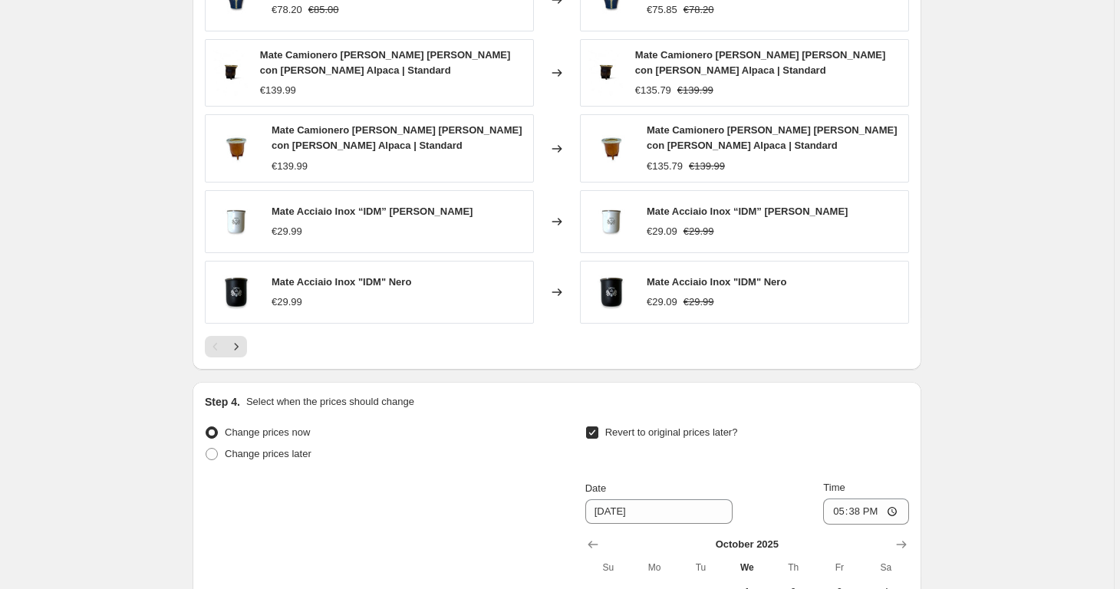
scroll to position [1243, 0]
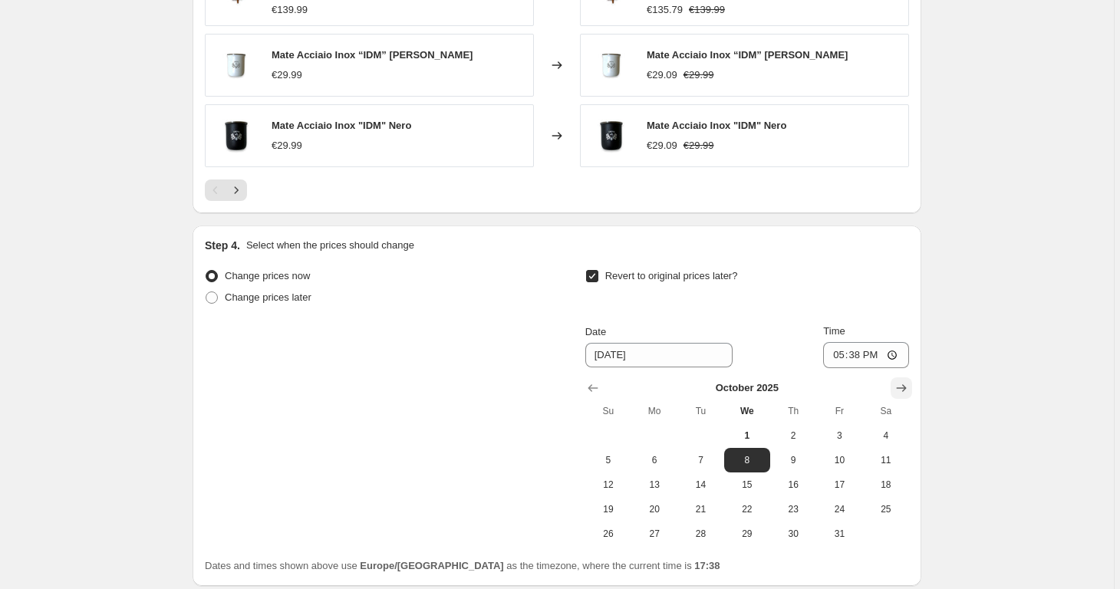
click at [912, 377] on button "Show next month, November 2025" at bounding box center [900, 387] width 21 height 21
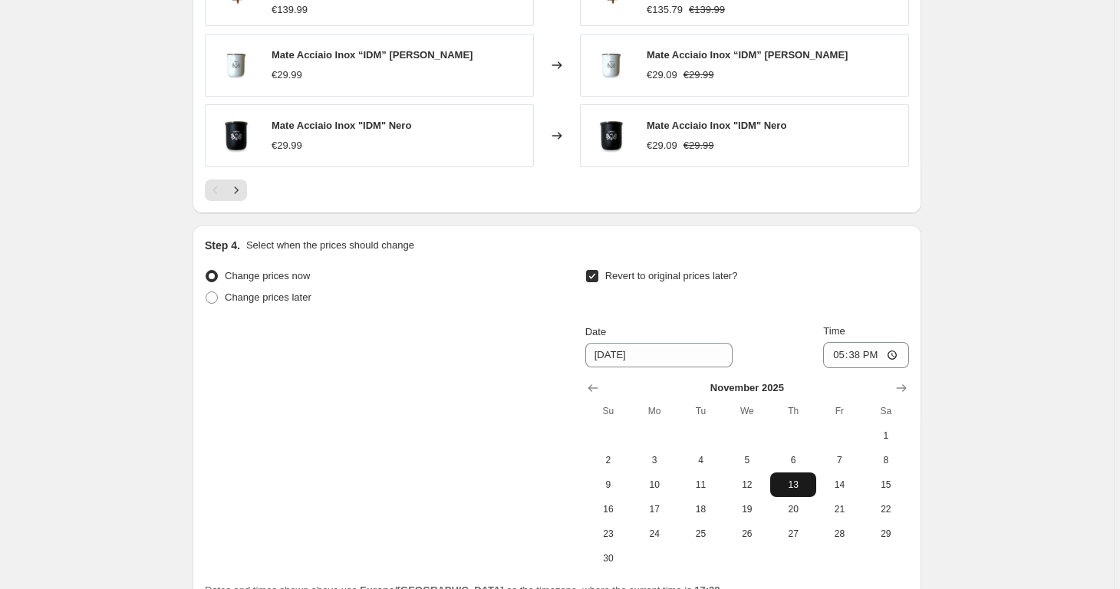
click at [797, 479] on span "13" at bounding box center [793, 485] width 34 height 12
type input "[DATE]"
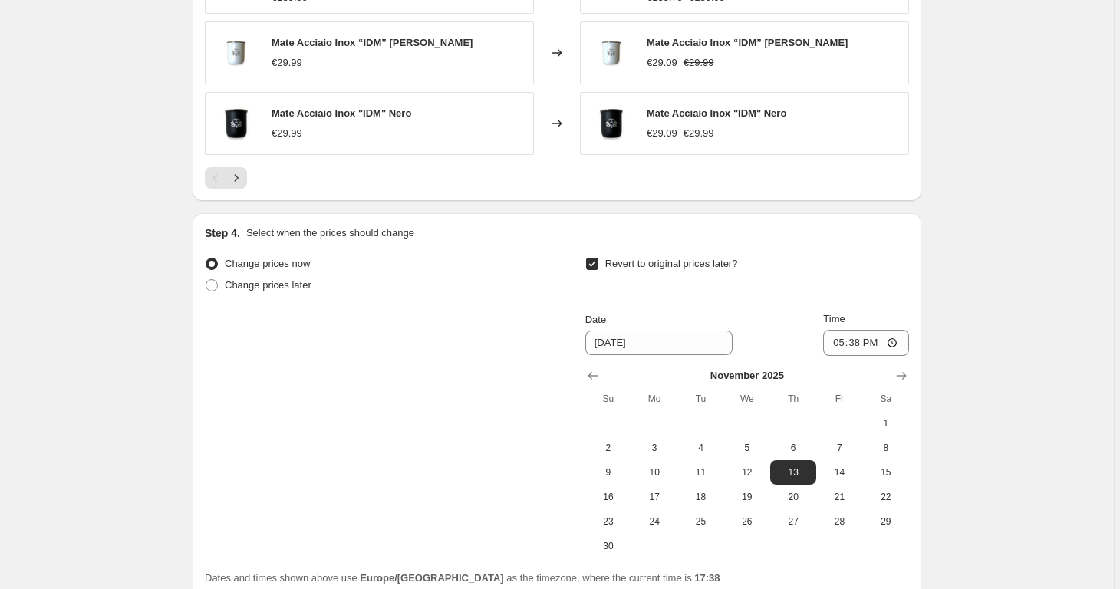
scroll to position [1374, 0]
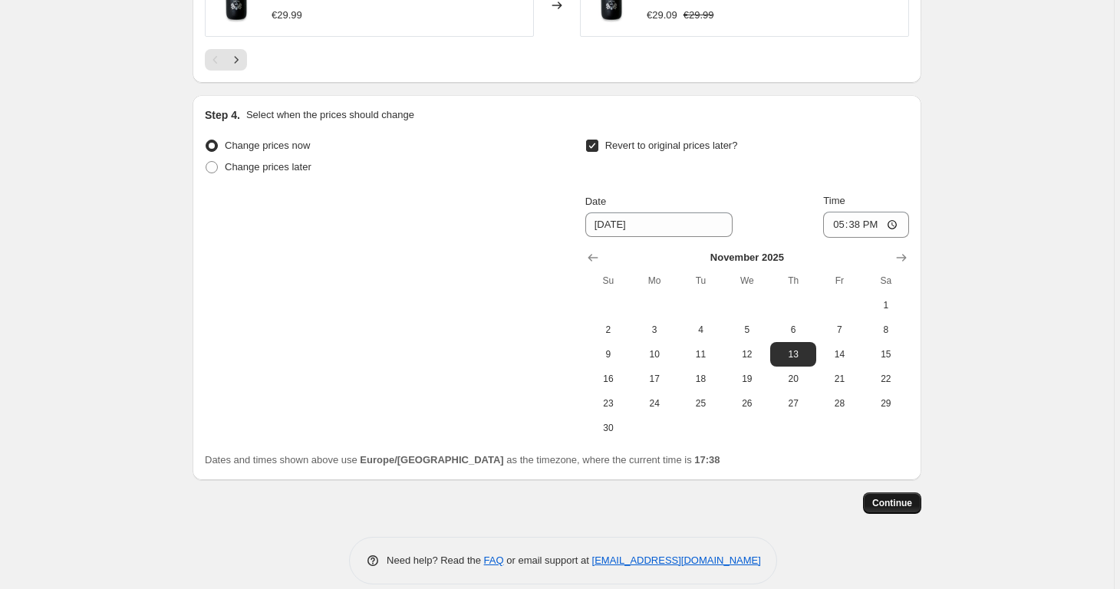
click at [907, 497] on span "Continue" at bounding box center [892, 503] width 40 height 12
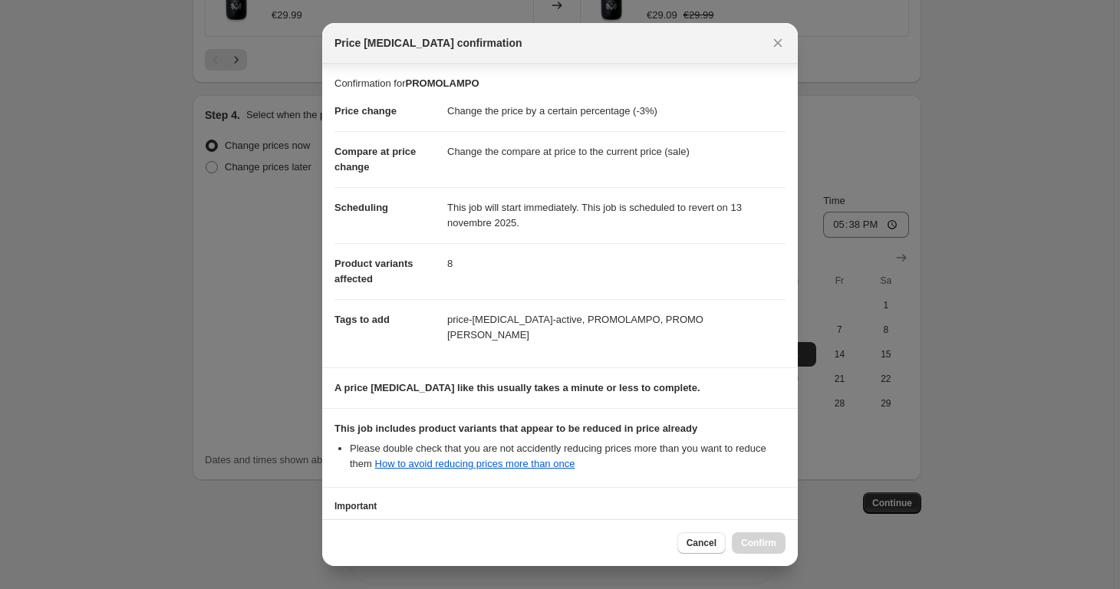
scroll to position [125, 0]
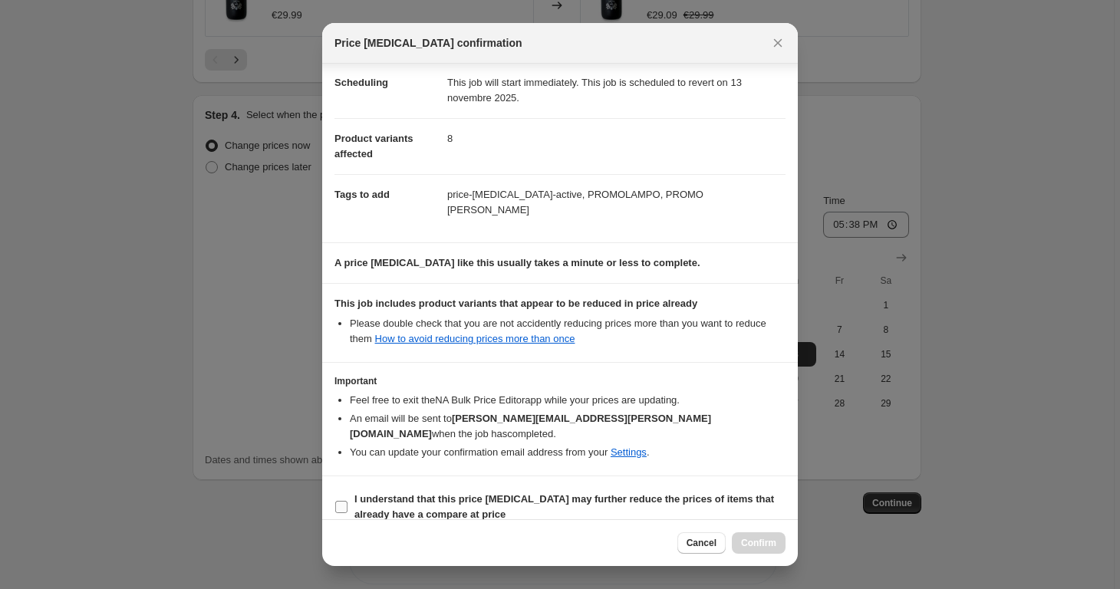
click at [604, 492] on span "I understand that this price [MEDICAL_DATA] may further reduce the prices of it…" at bounding box center [569, 507] width 431 height 31
click at [347, 501] on input "I understand that this price [MEDICAL_DATA] may further reduce the prices of it…" at bounding box center [341, 507] width 12 height 12
checkbox input "true"
click at [763, 541] on span "Confirm" at bounding box center [758, 543] width 35 height 12
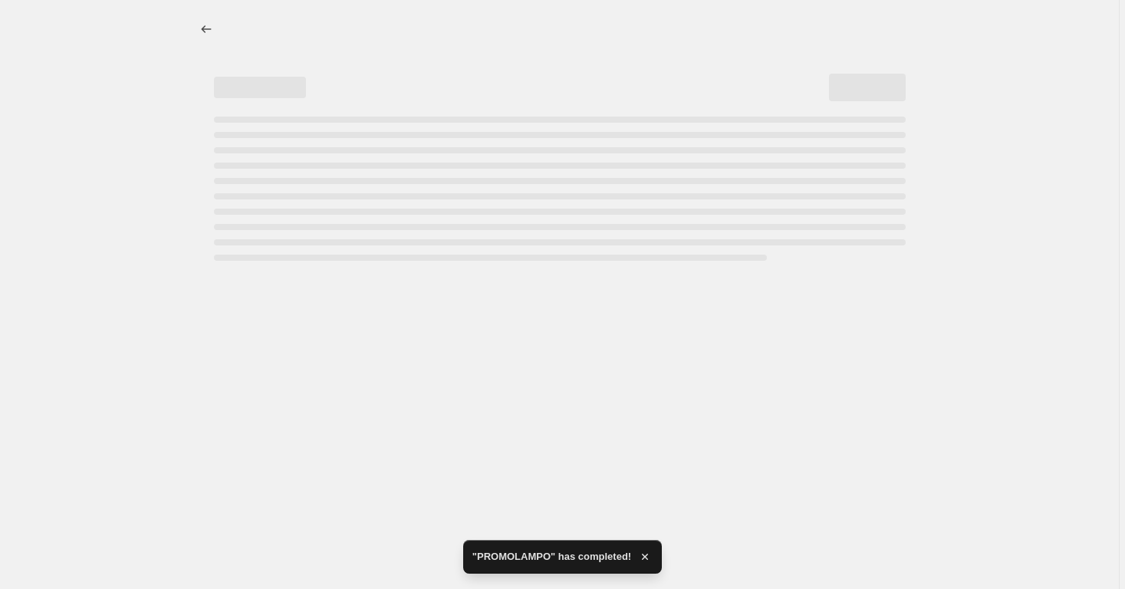
select select "percentage"
